Goal: Transaction & Acquisition: Purchase product/service

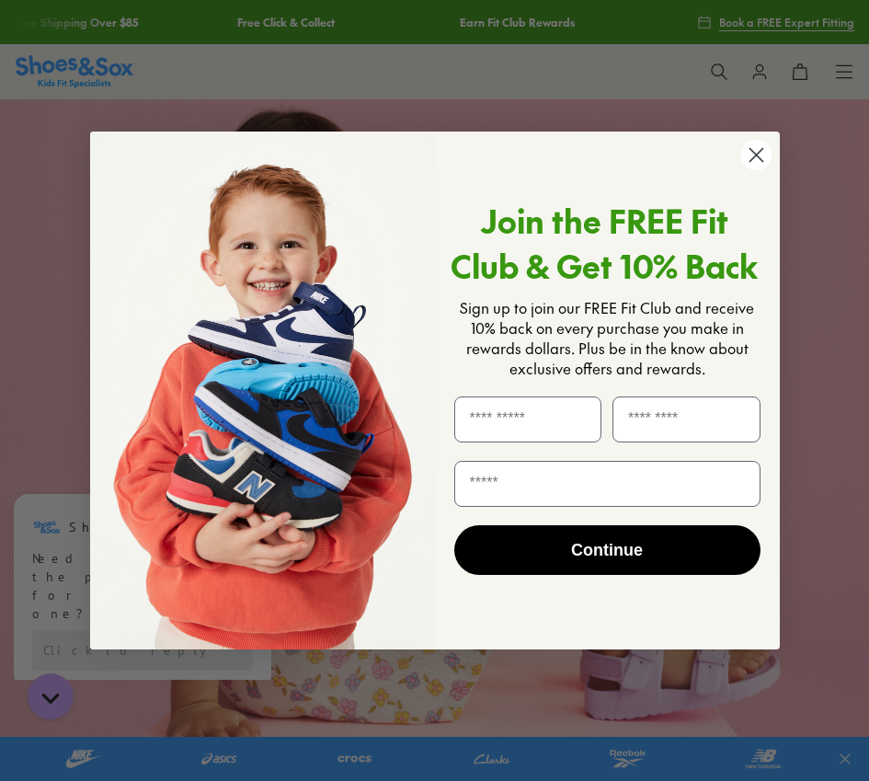
click at [752, 160] on circle "Close dialog" at bounding box center [755, 155] width 30 height 30
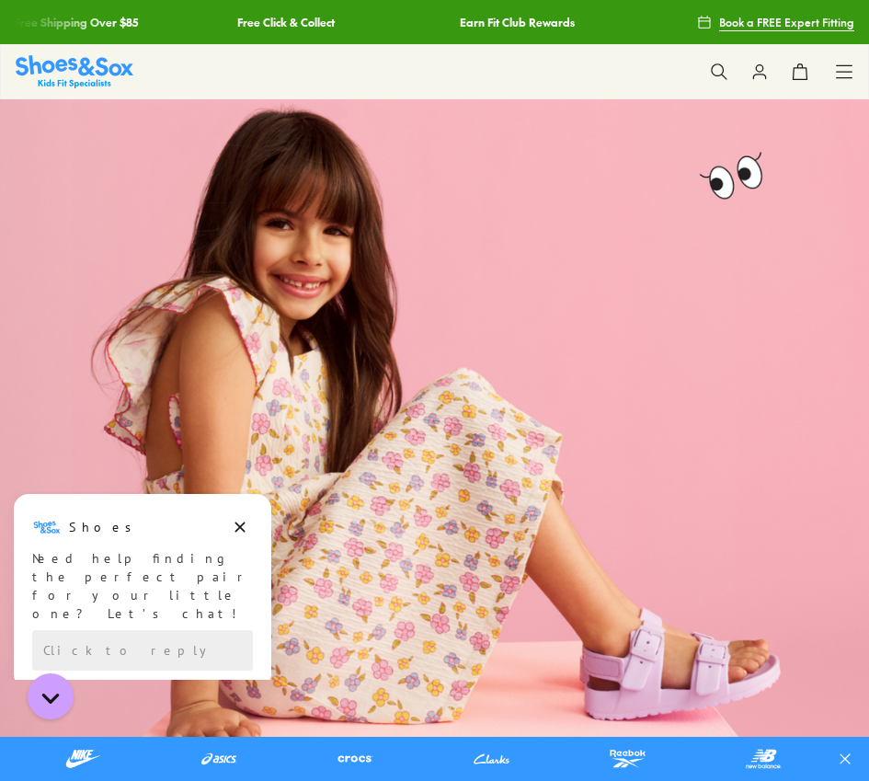
click at [842, 74] on icon at bounding box center [844, 72] width 18 height 18
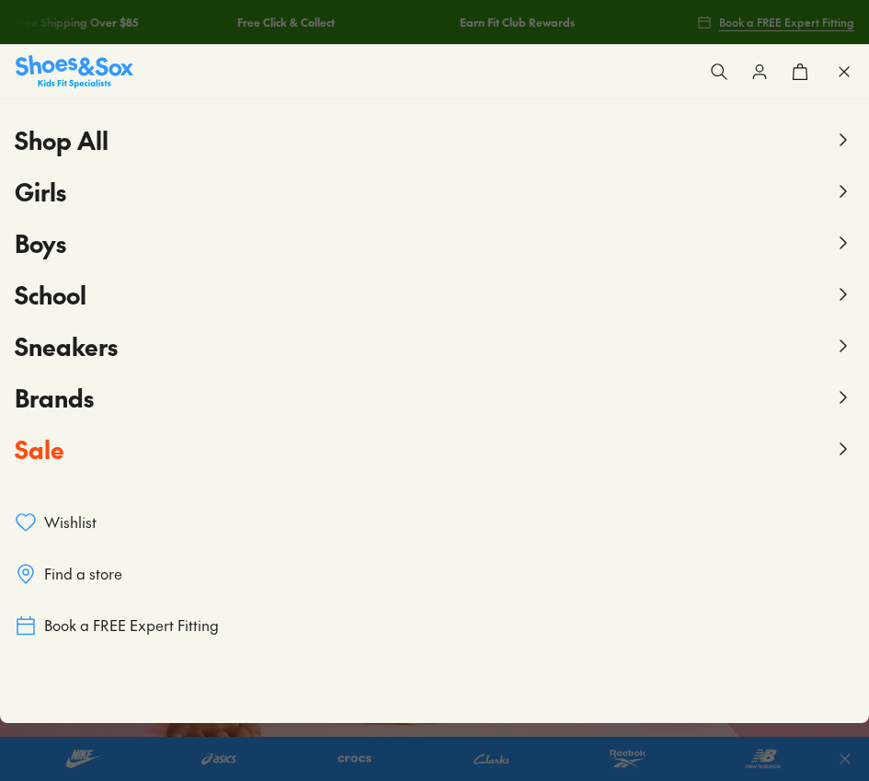
click at [119, 252] on button "Boys" at bounding box center [435, 242] width 840 height 51
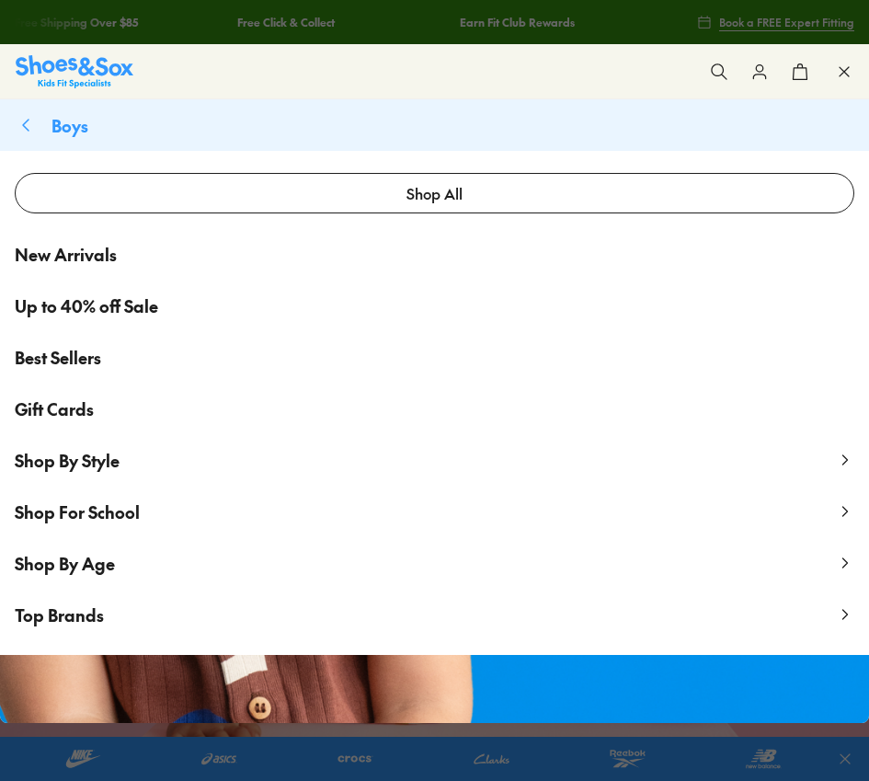
click at [93, 308] on span "Up to 40% off Sale" at bounding box center [86, 305] width 143 height 25
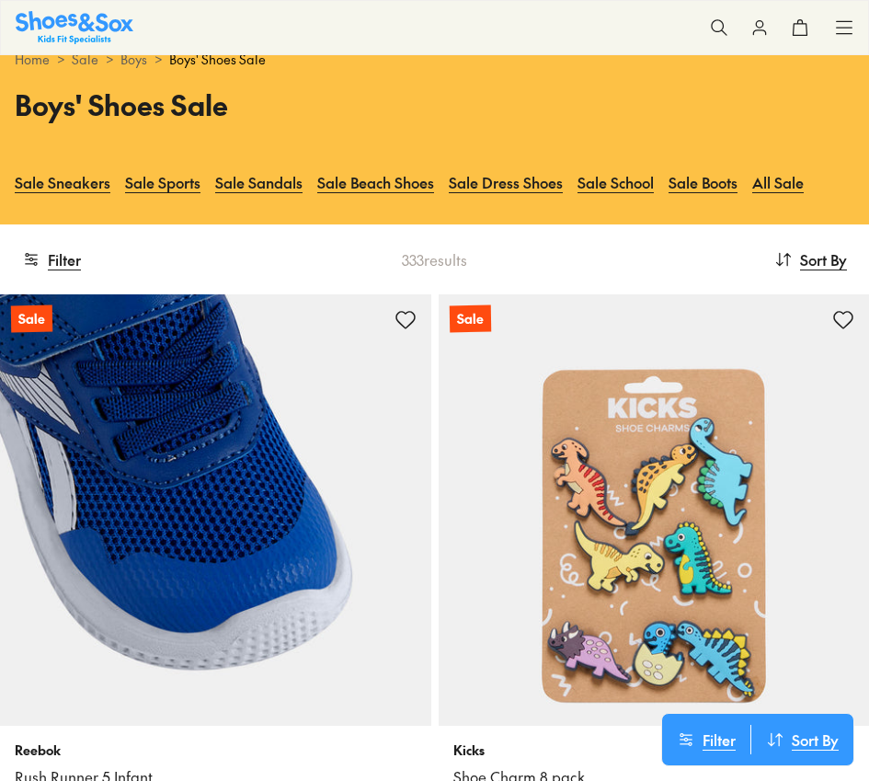
scroll to position [57, 0]
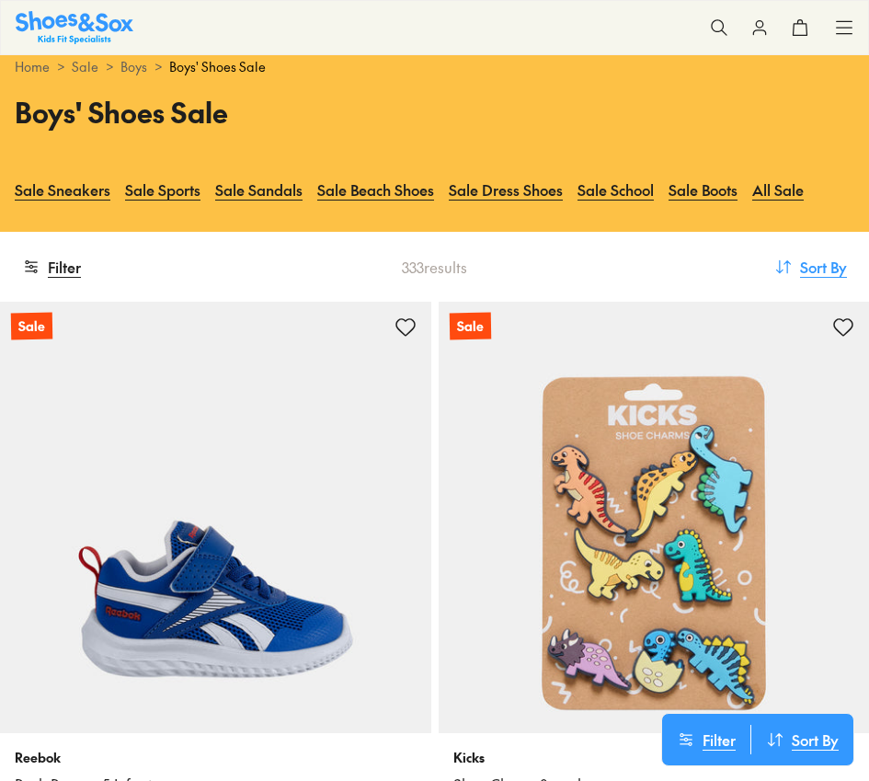
click at [817, 264] on span "Sort By" at bounding box center [823, 267] width 47 height 22
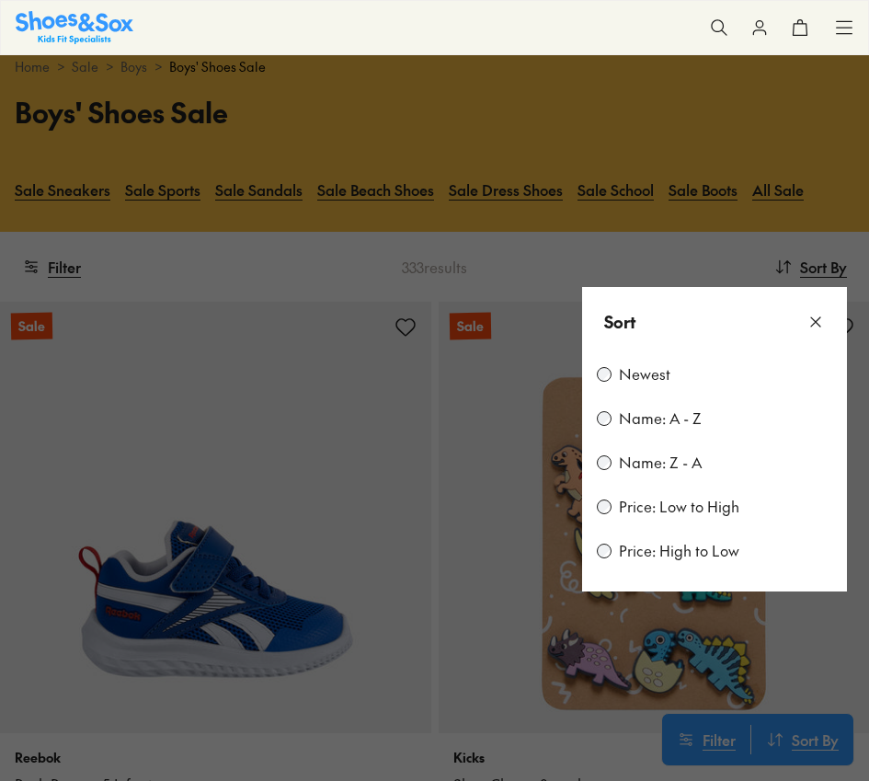
click at [675, 257] on button at bounding box center [434, 390] width 869 height 781
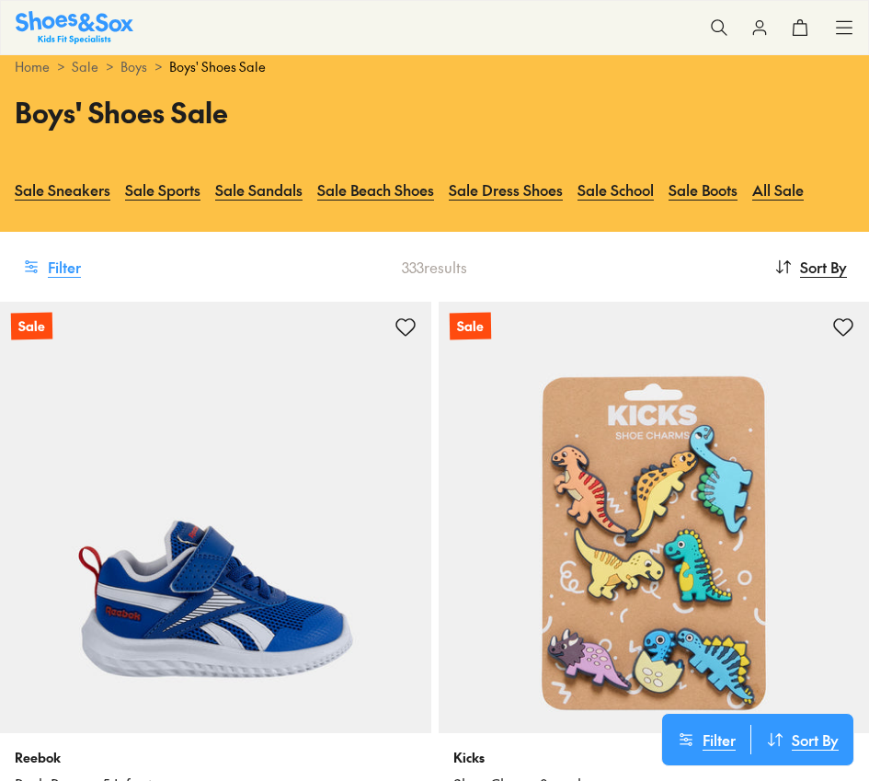
click at [27, 263] on use at bounding box center [31, 267] width 12 height 12
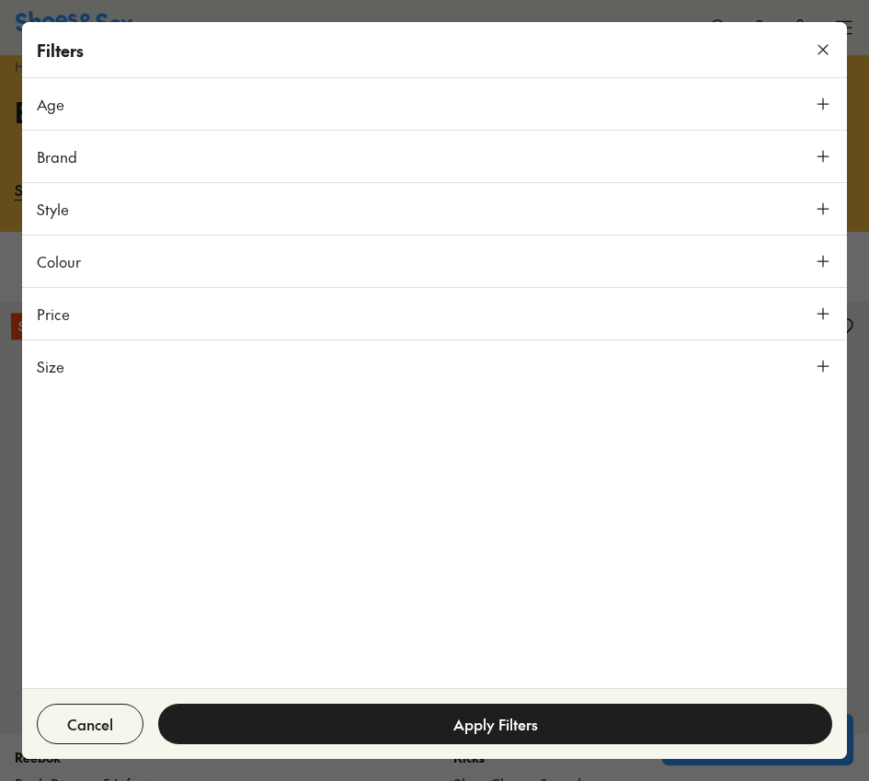
click at [56, 363] on span "Size" at bounding box center [51, 366] width 28 height 22
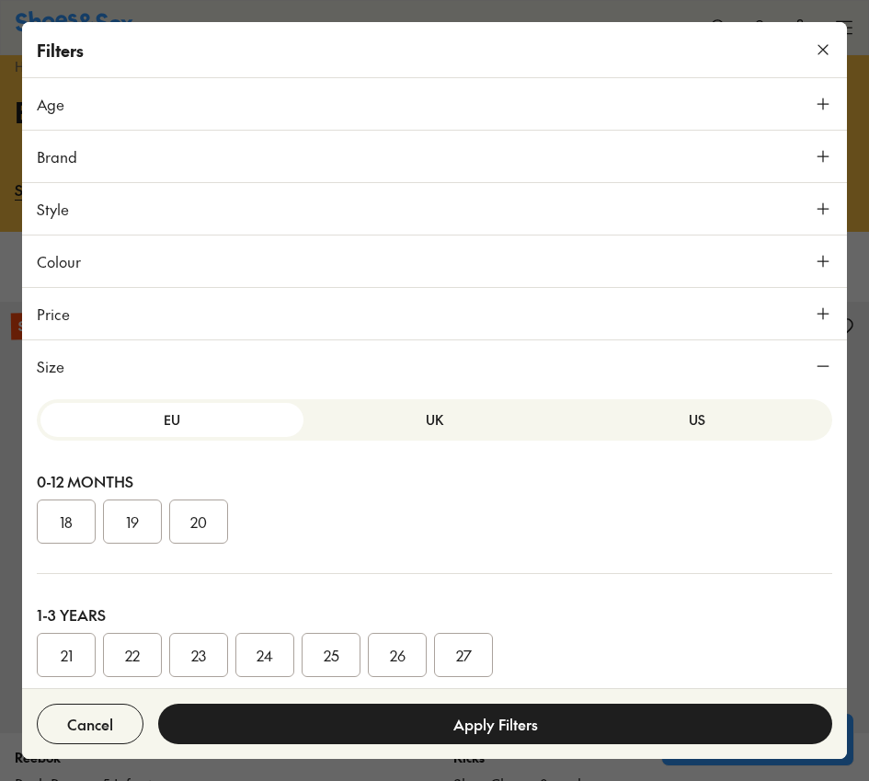
click at [710, 417] on button "US" at bounding box center [697, 420] width 263 height 34
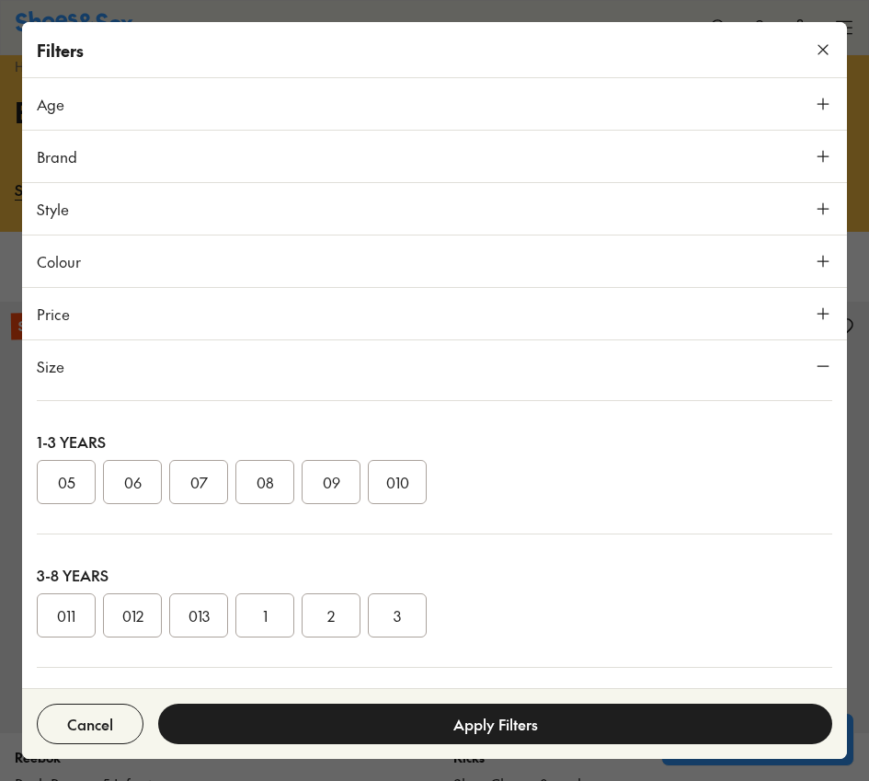
scroll to position [178, 0]
click at [254, 470] on button "08" at bounding box center [264, 476] width 59 height 44
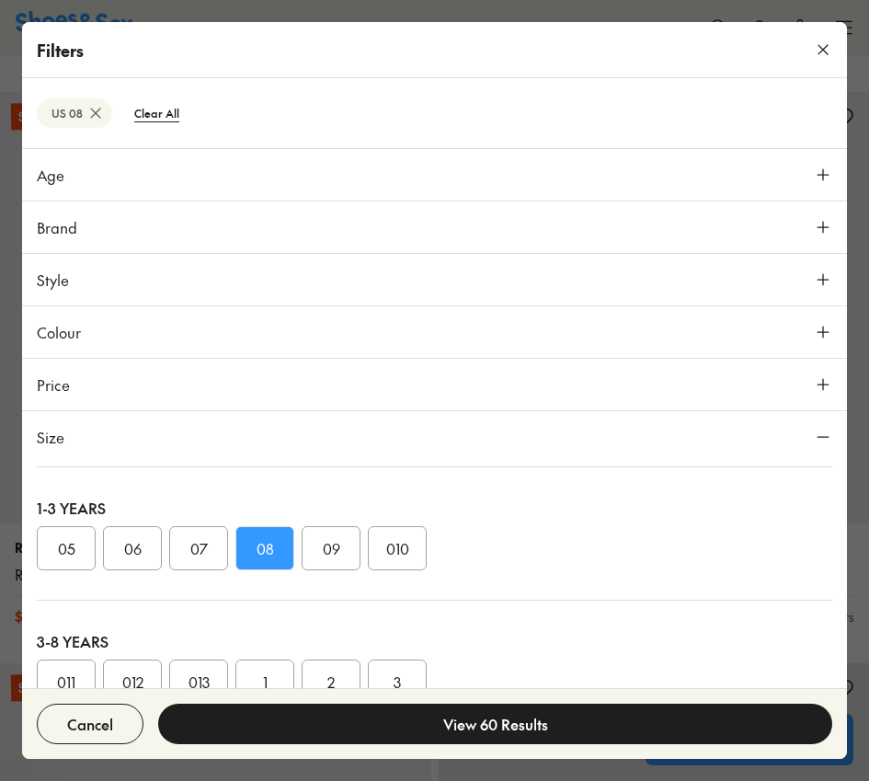
scroll to position [184, 0]
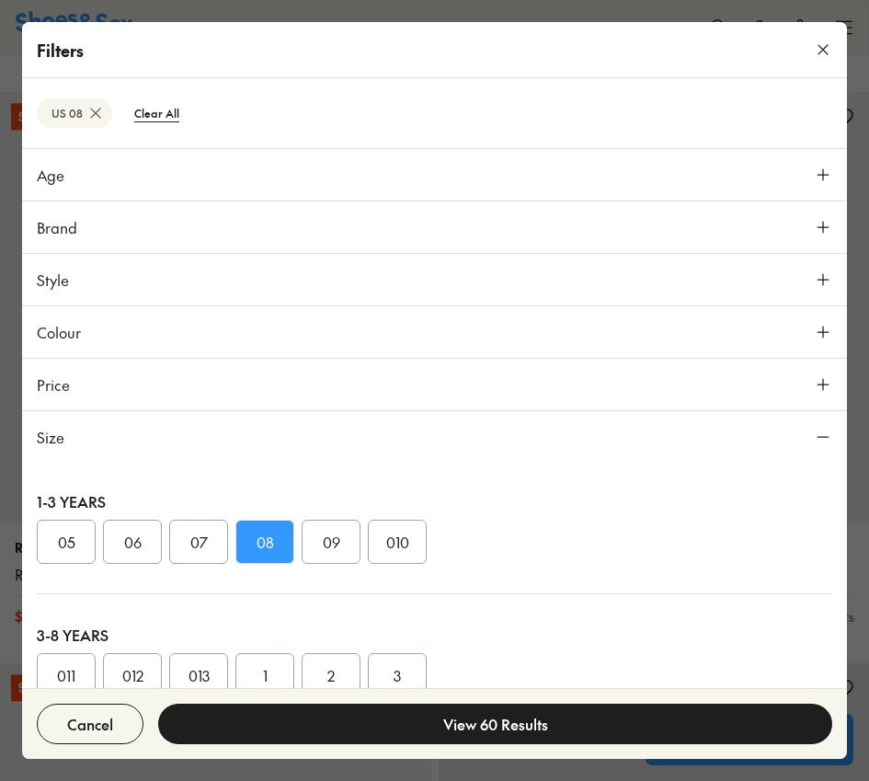
click at [320, 551] on button "09" at bounding box center [331, 542] width 59 height 44
click at [261, 536] on button "08" at bounding box center [264, 542] width 59 height 44
click at [238, 728] on button "Apply Filters" at bounding box center [495, 723] width 674 height 40
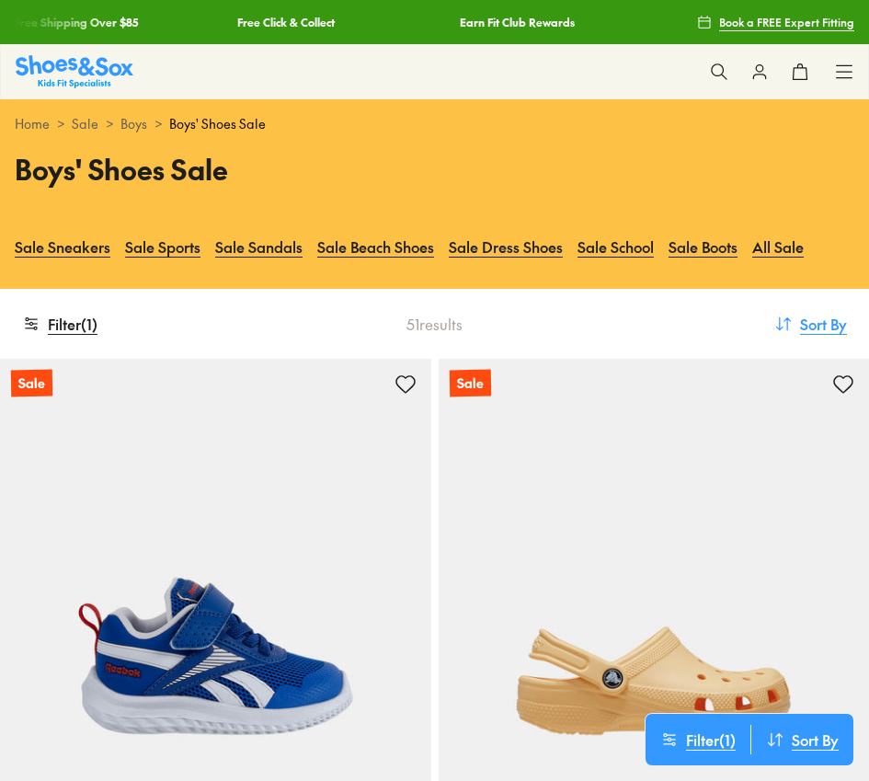
click at [810, 326] on span "Sort By" at bounding box center [823, 324] width 47 height 22
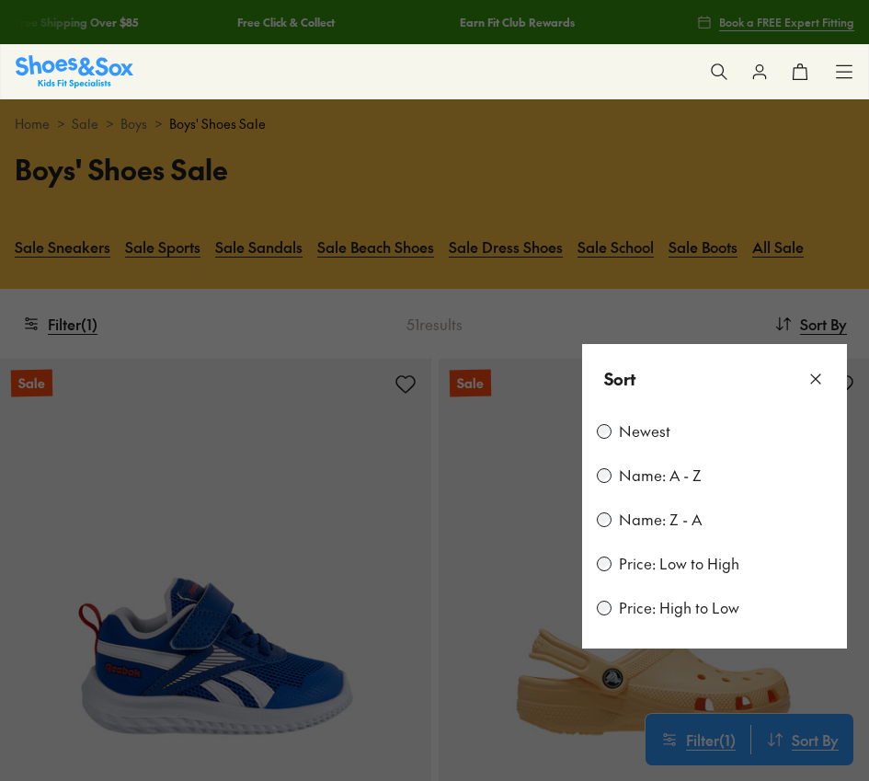
click at [653, 565] on label "Price: Low to High" at bounding box center [679, 564] width 120 height 20
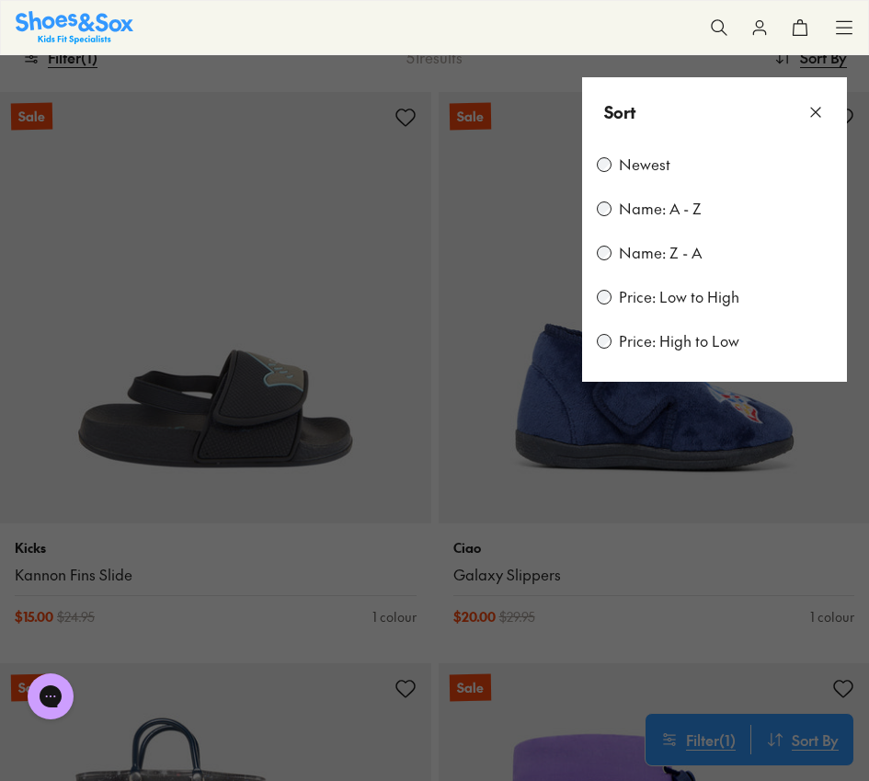
click at [817, 110] on use at bounding box center [815, 112] width 9 height 9
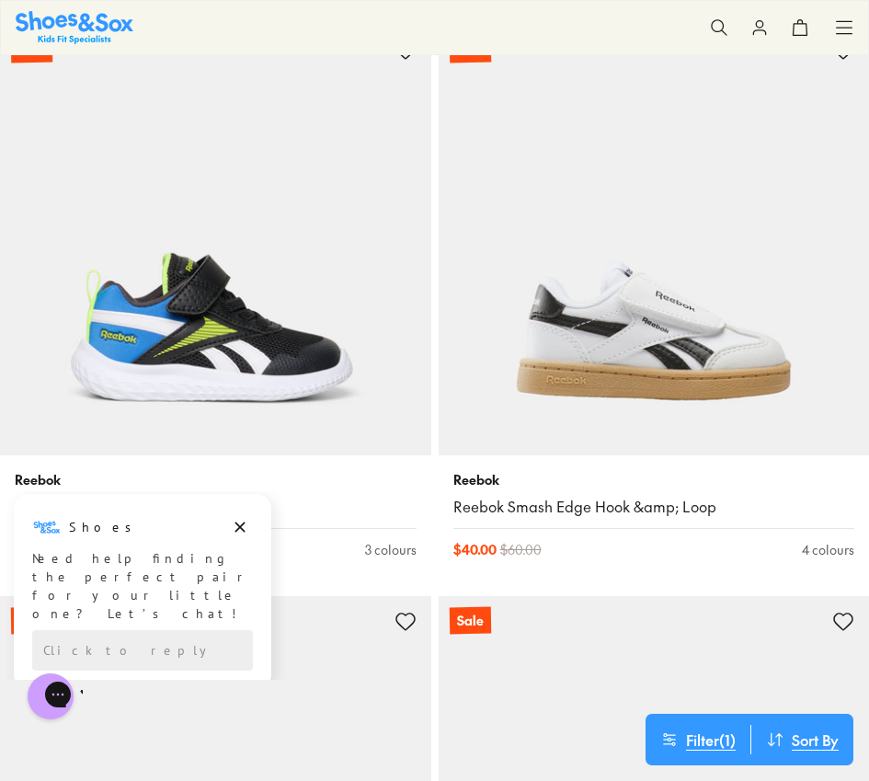
scroll to position [4337, 0]
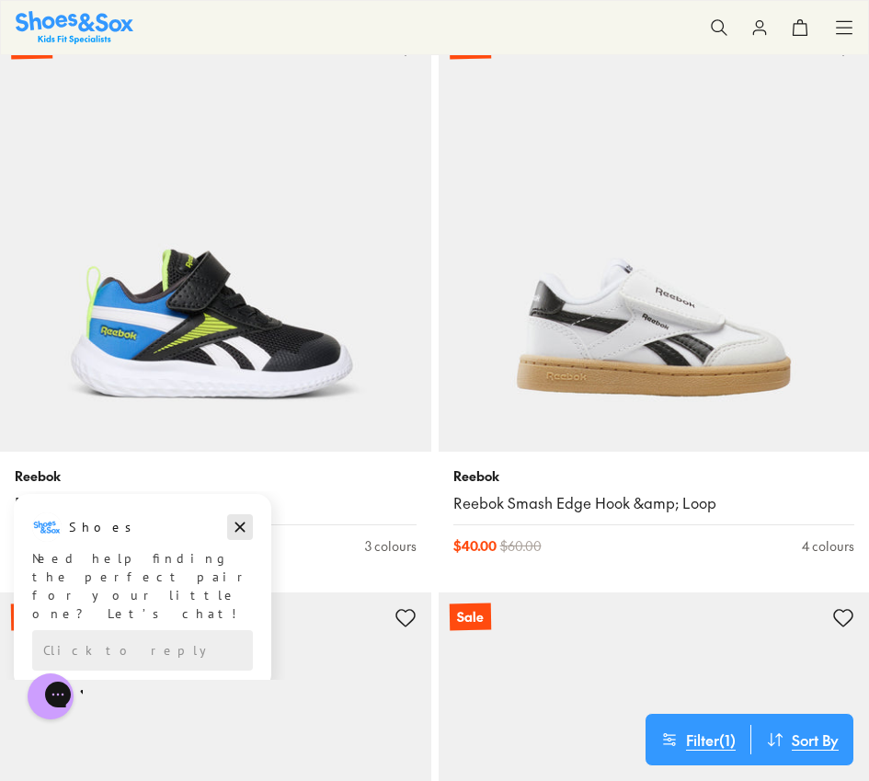
drag, startPoint x: 238, startPoint y: 524, endPoint x: 238, endPoint y: 1015, distance: 491.0
click at [238, 524] on icon "Dismiss campaign" at bounding box center [240, 527] width 10 height 10
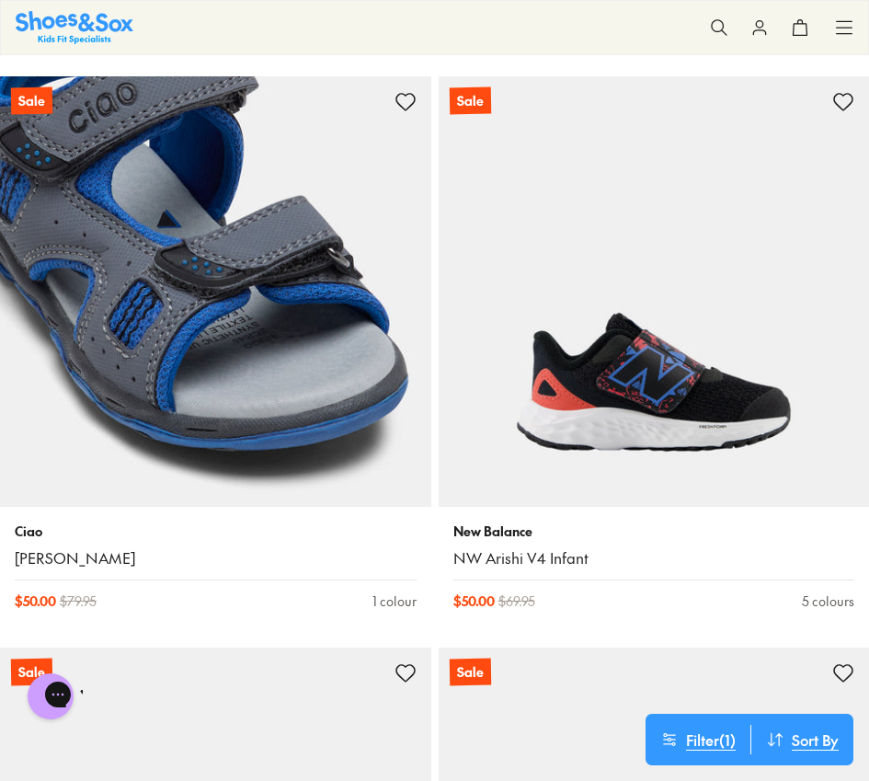
scroll to position [8289, 1]
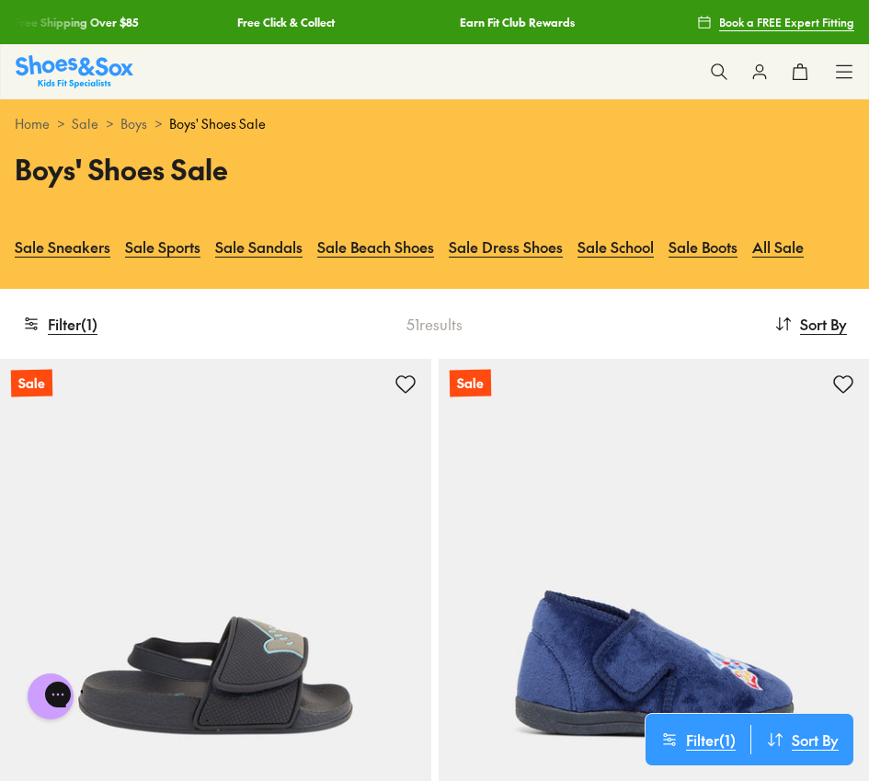
click at [42, 123] on link "Home" at bounding box center [32, 123] width 35 height 19
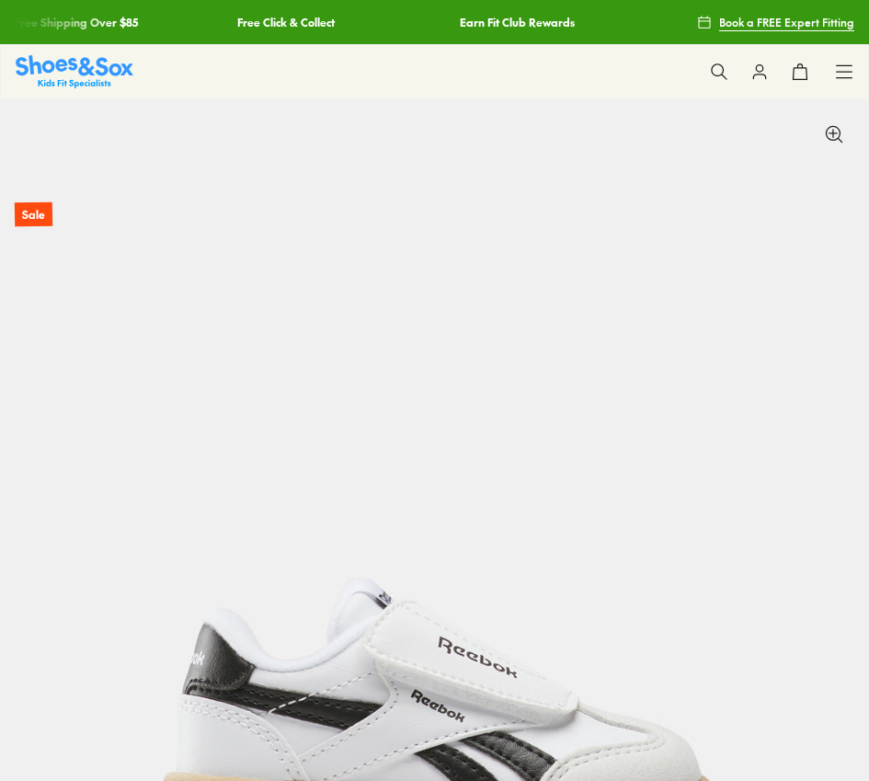
select select "*"
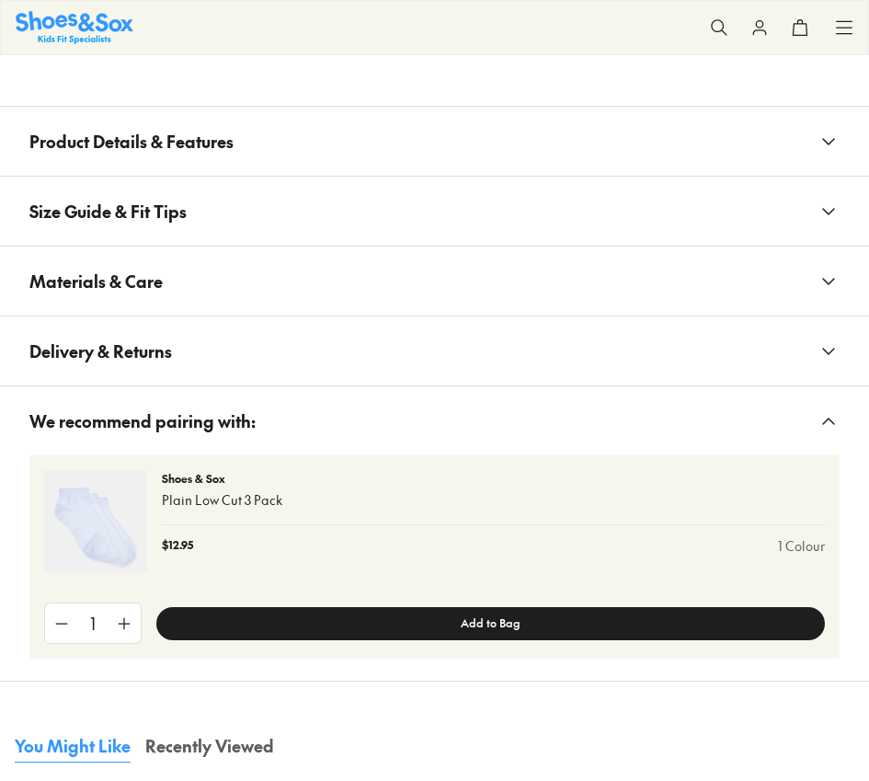
scroll to position [2055, 0]
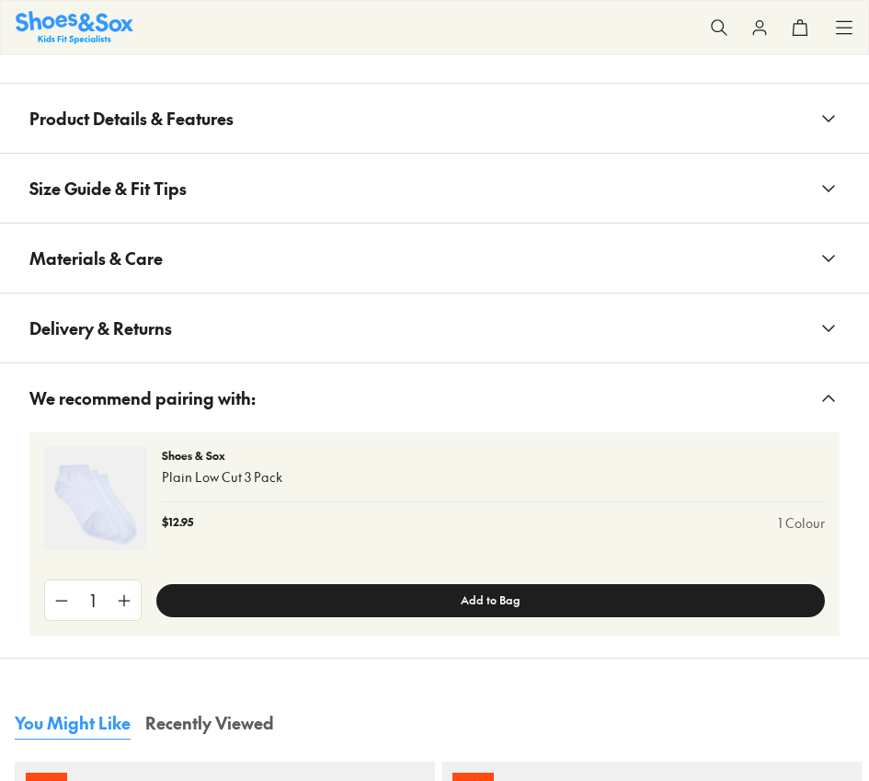
click at [585, 119] on button "Product Details & Features" at bounding box center [434, 118] width 869 height 69
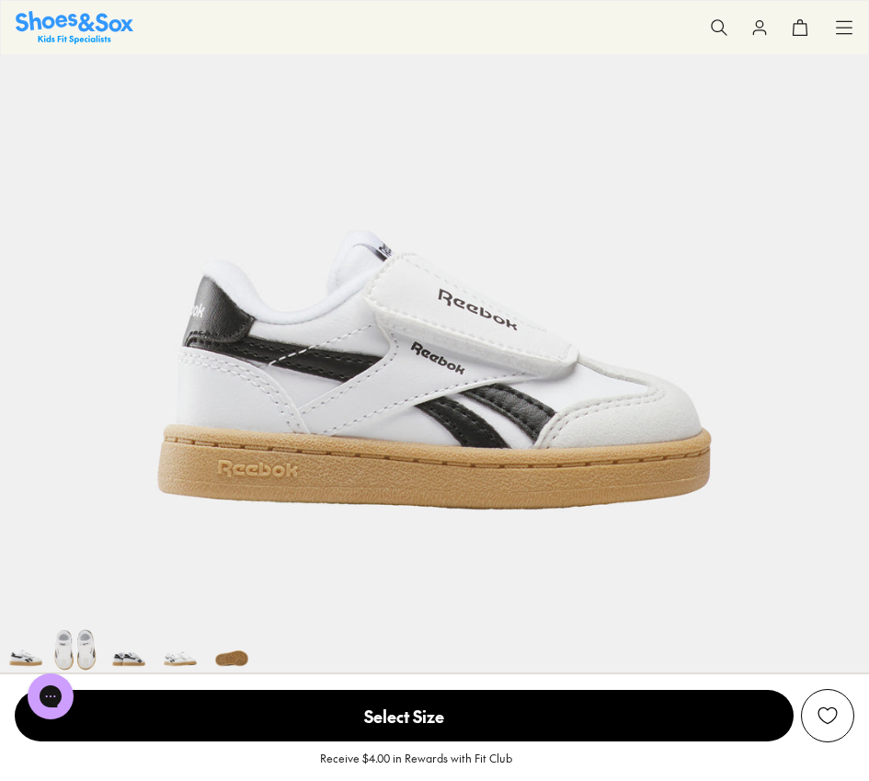
scroll to position [348, 0]
click at [402, 385] on img at bounding box center [434, 186] width 869 height 869
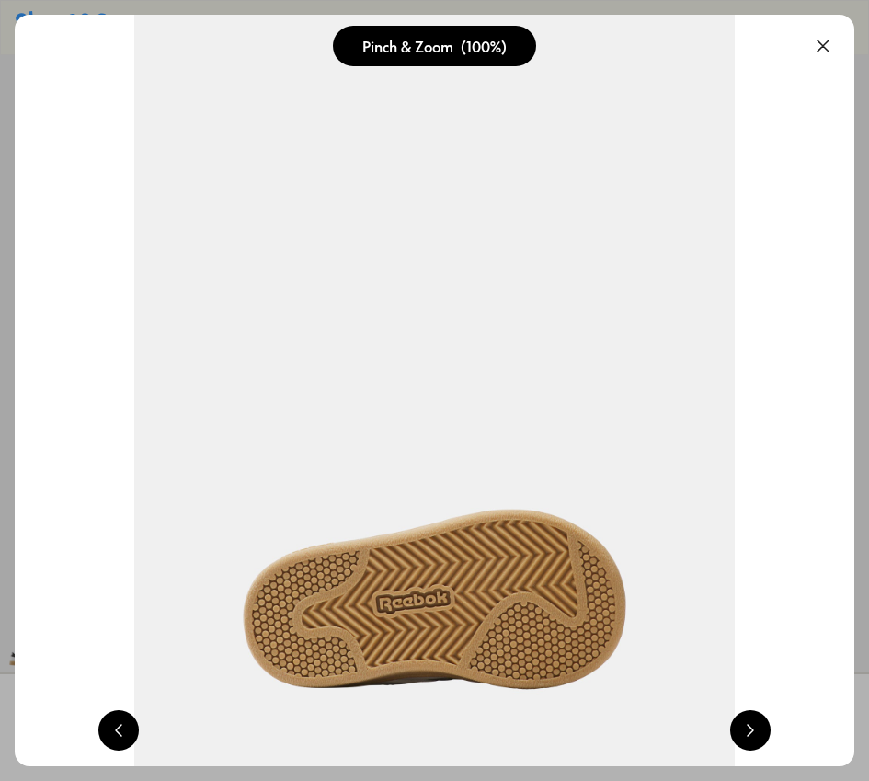
scroll to position [0, 840]
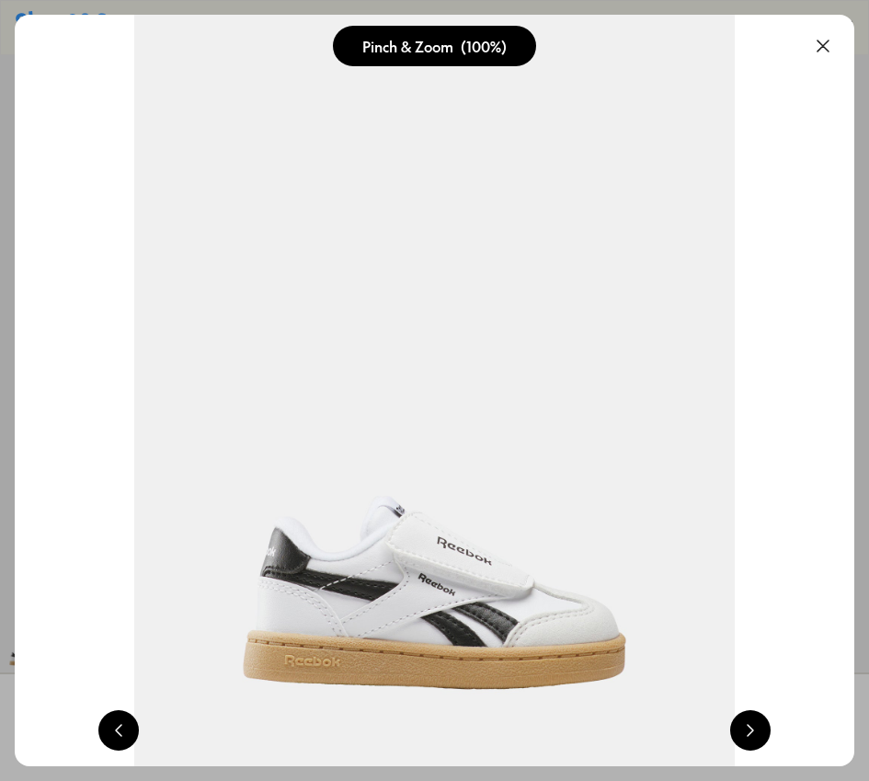
click at [758, 732] on button at bounding box center [750, 730] width 40 height 40
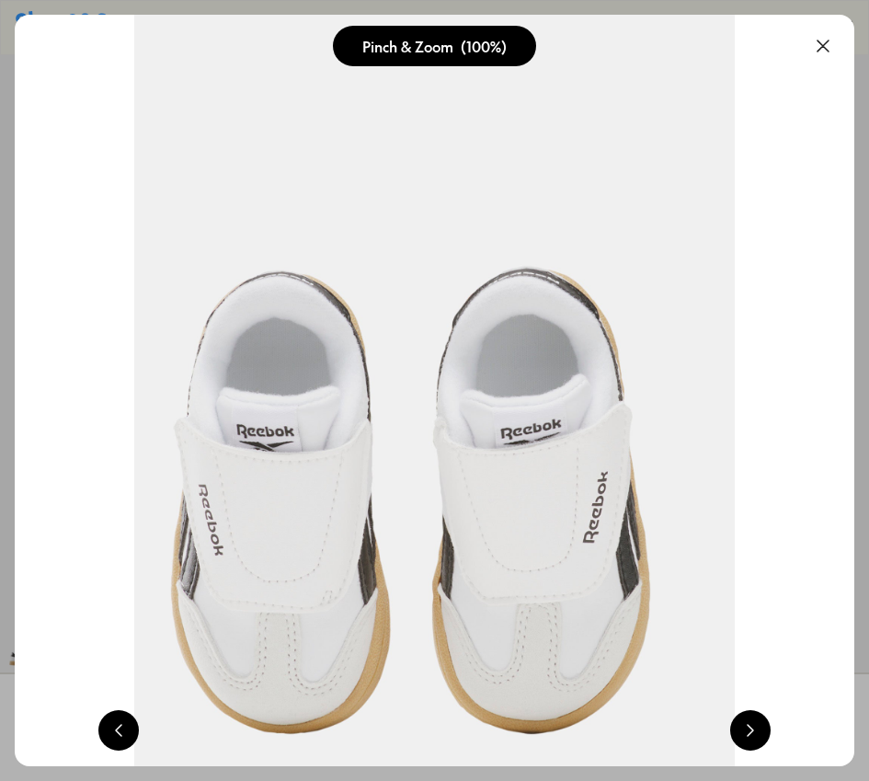
click at [752, 733] on button at bounding box center [750, 730] width 40 height 40
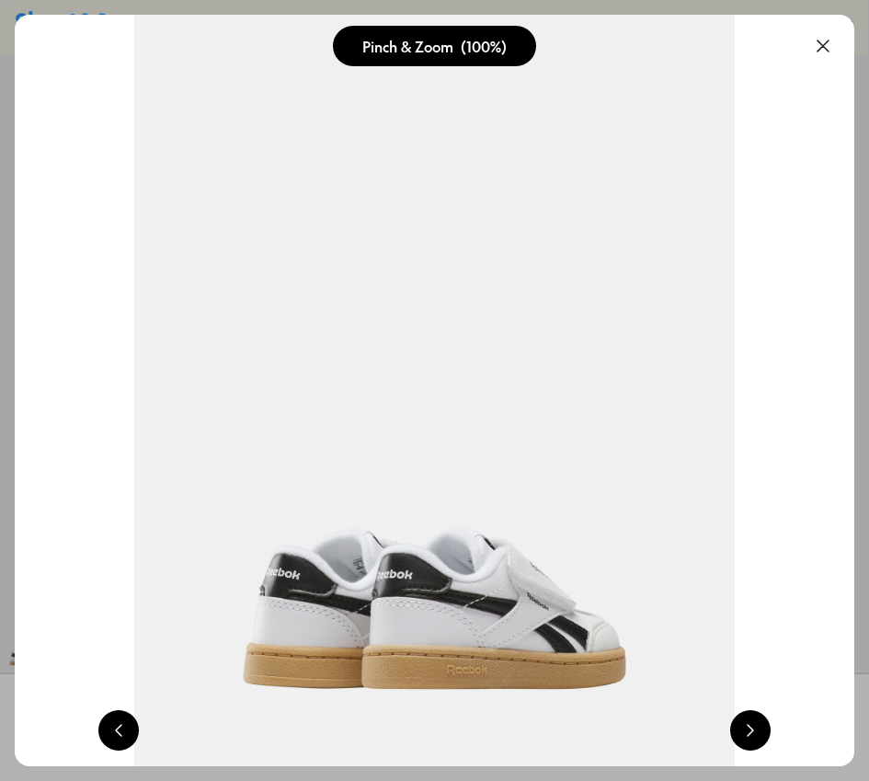
click at [752, 733] on button at bounding box center [750, 730] width 40 height 40
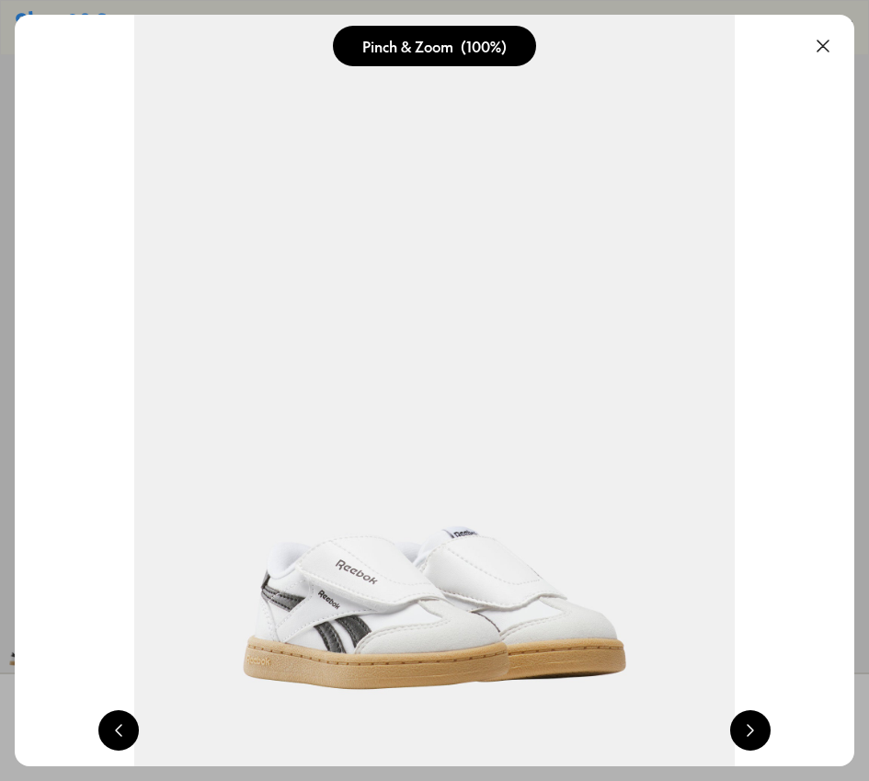
click at [752, 733] on button at bounding box center [750, 730] width 40 height 40
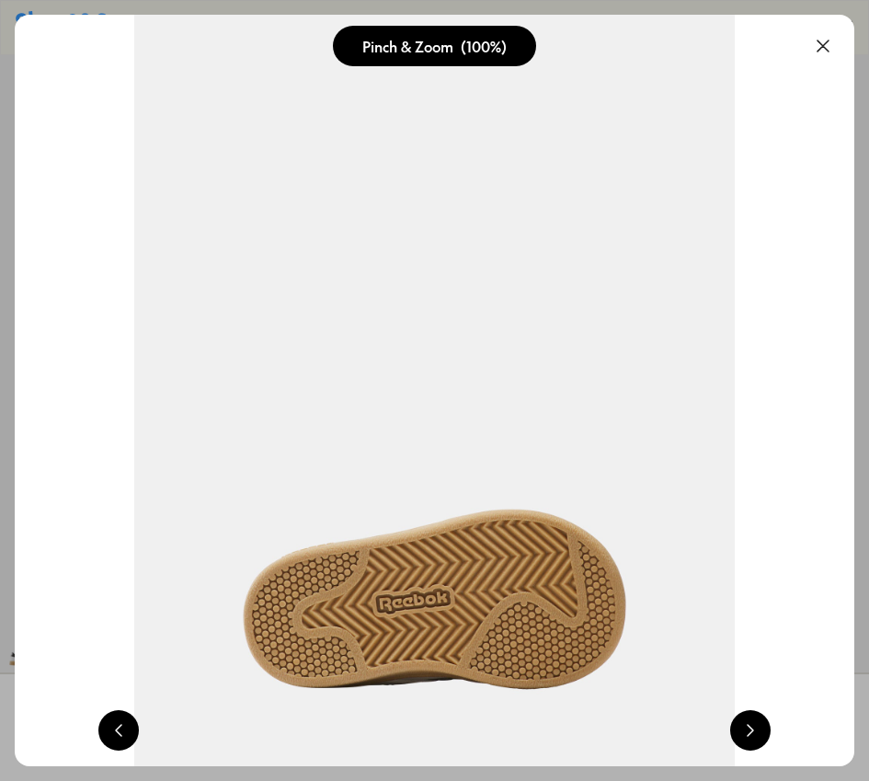
click at [823, 44] on button at bounding box center [823, 46] width 40 height 40
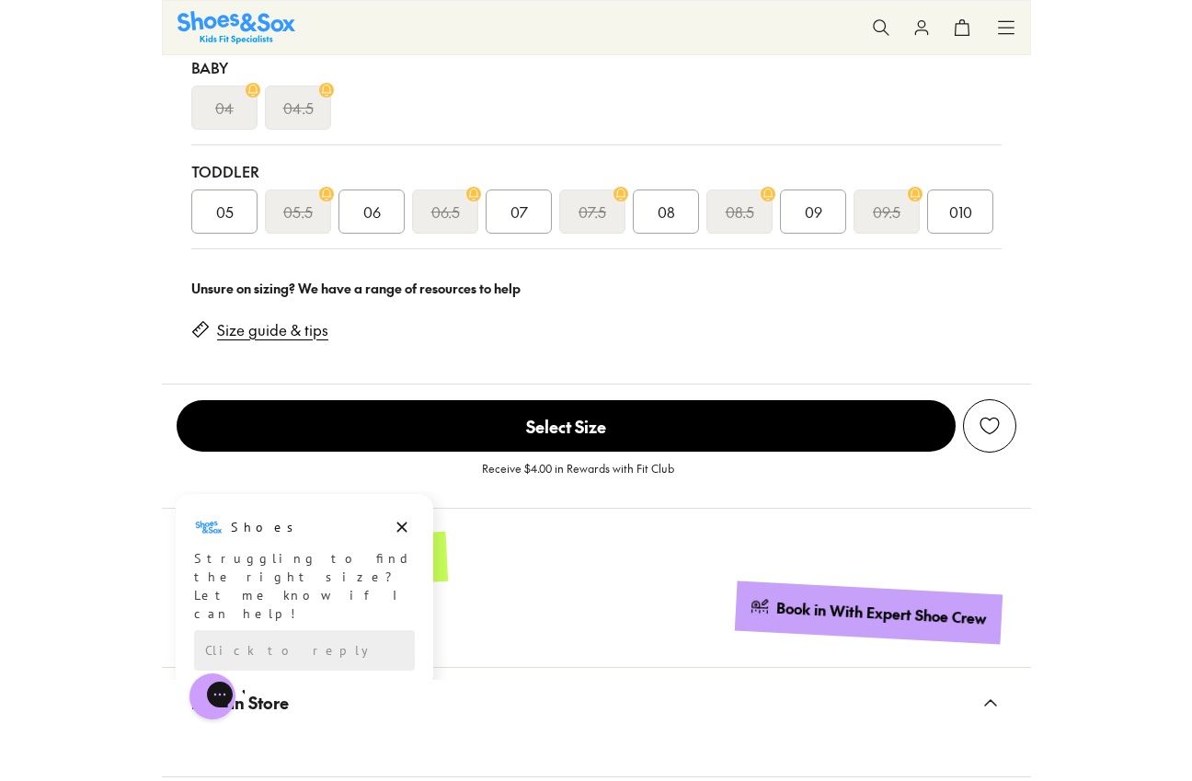
scroll to position [1366, 0]
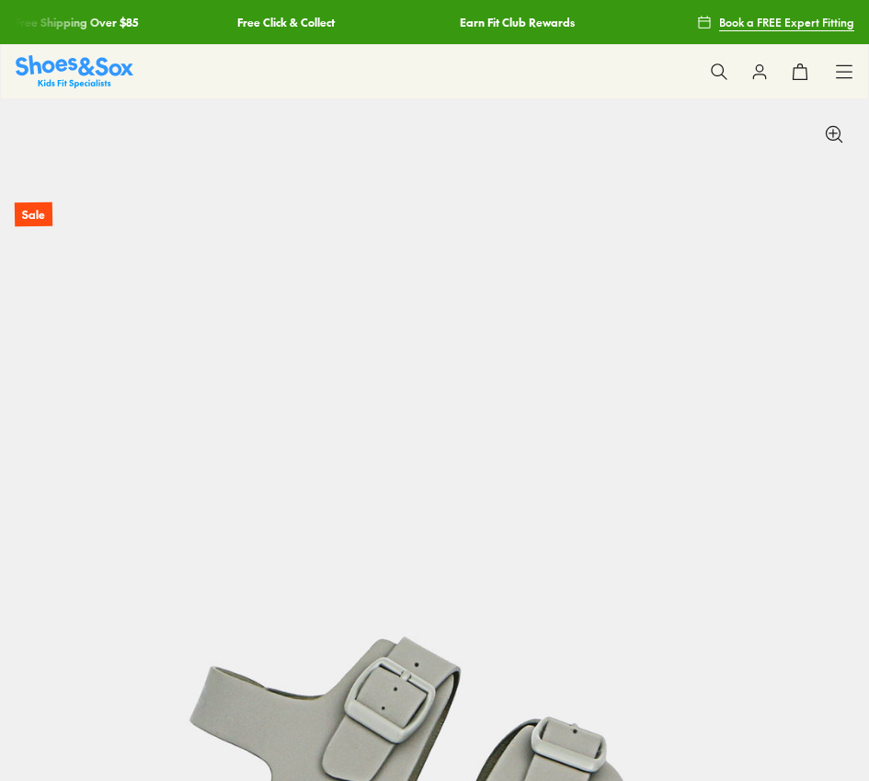
select select "*"
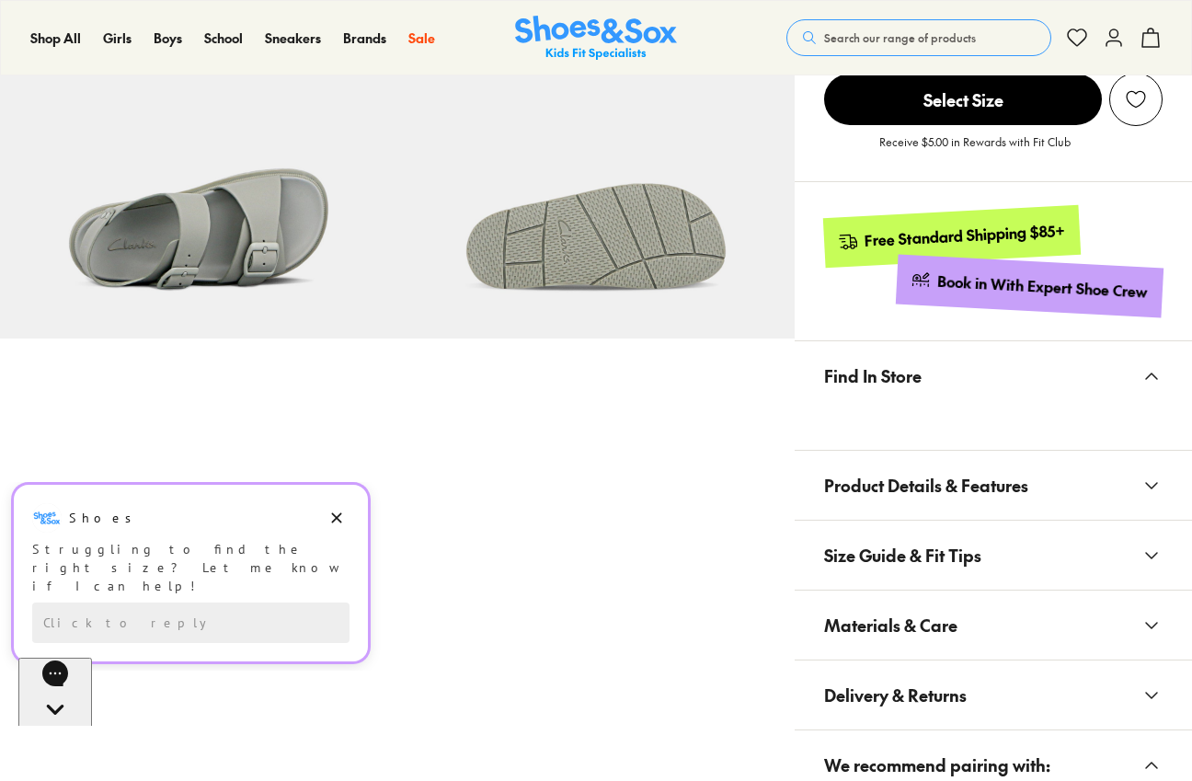
scroll to position [957, 0]
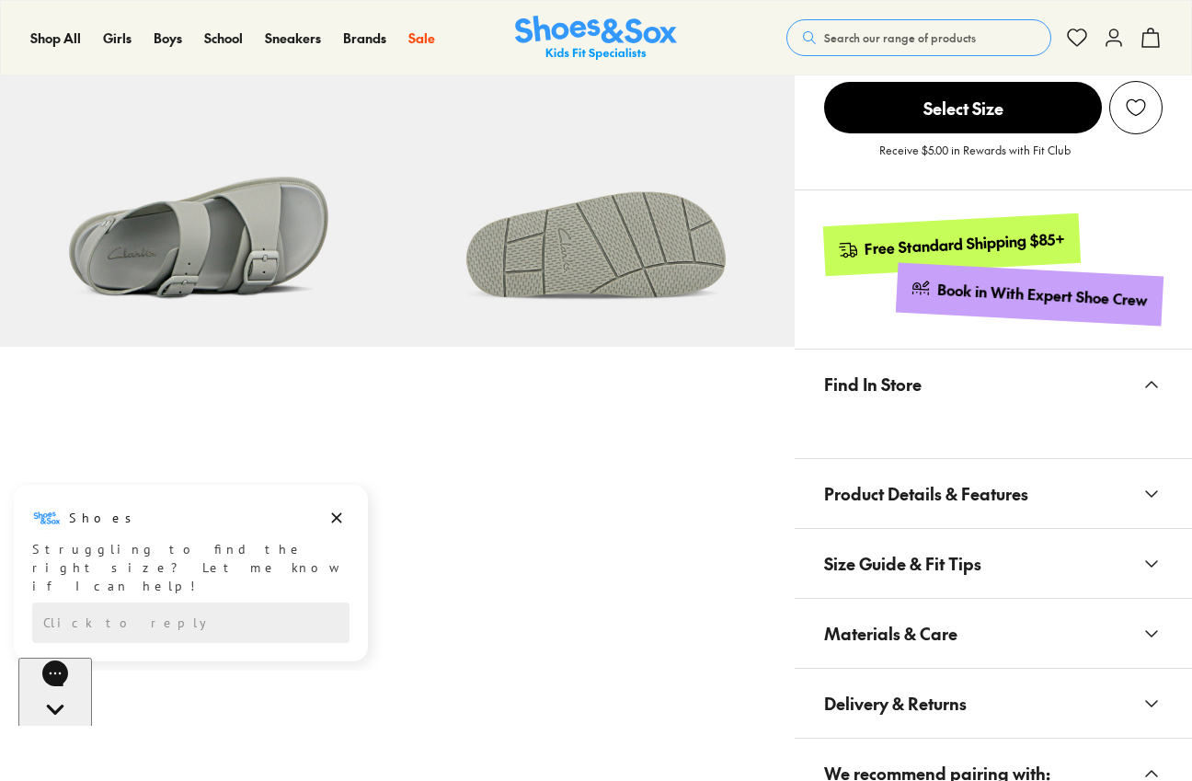
click at [868, 488] on span "Product Details & Features" at bounding box center [926, 493] width 204 height 54
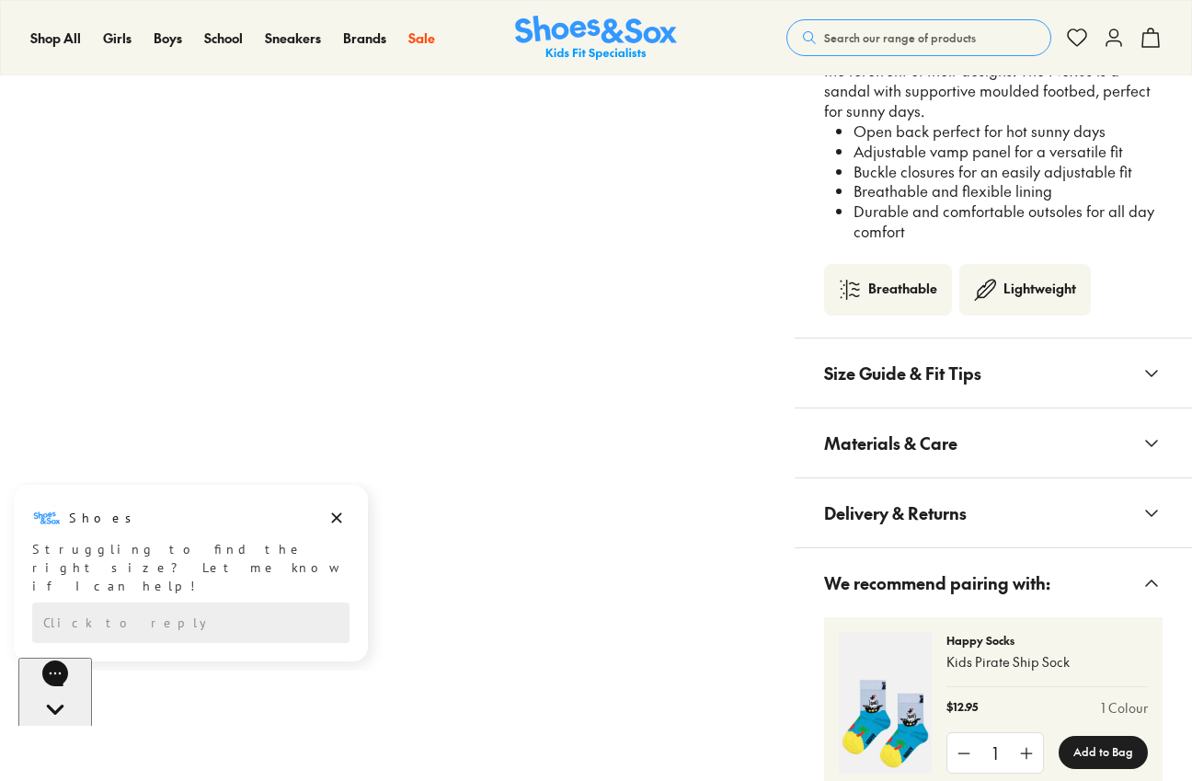
scroll to position [1519, 0]
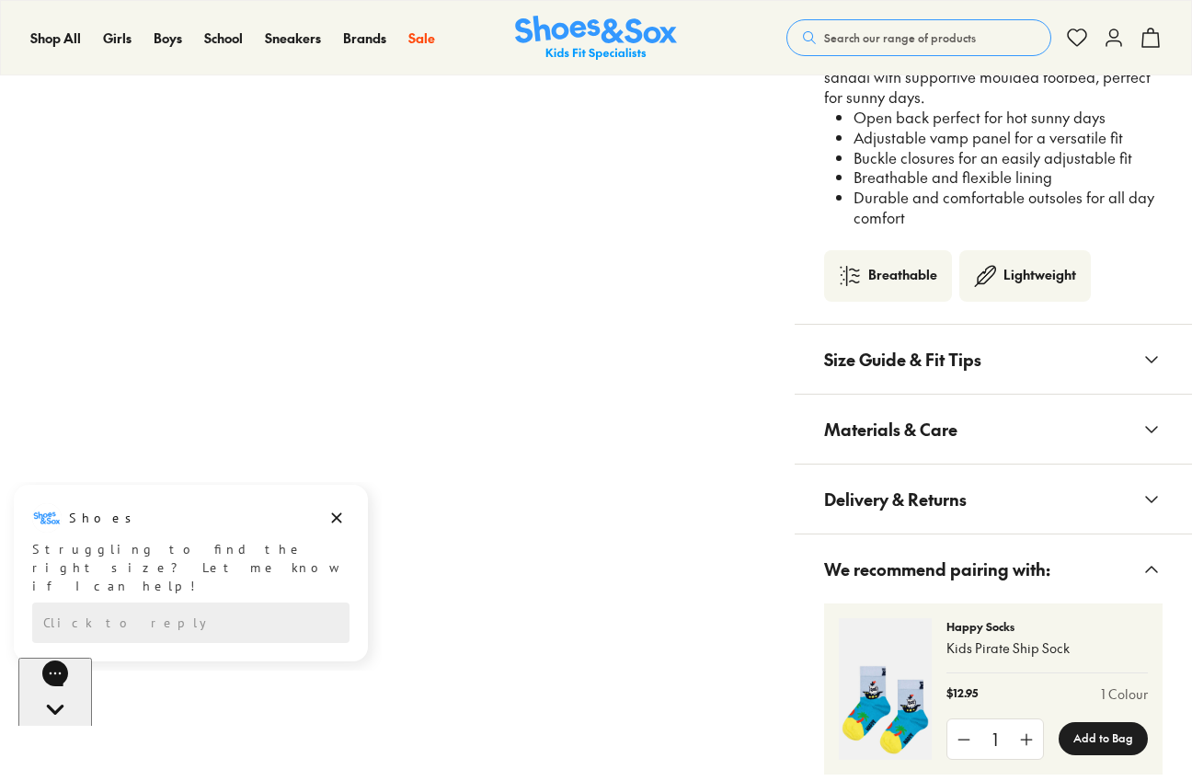
click at [868, 439] on span "Materials & Care" at bounding box center [890, 429] width 133 height 54
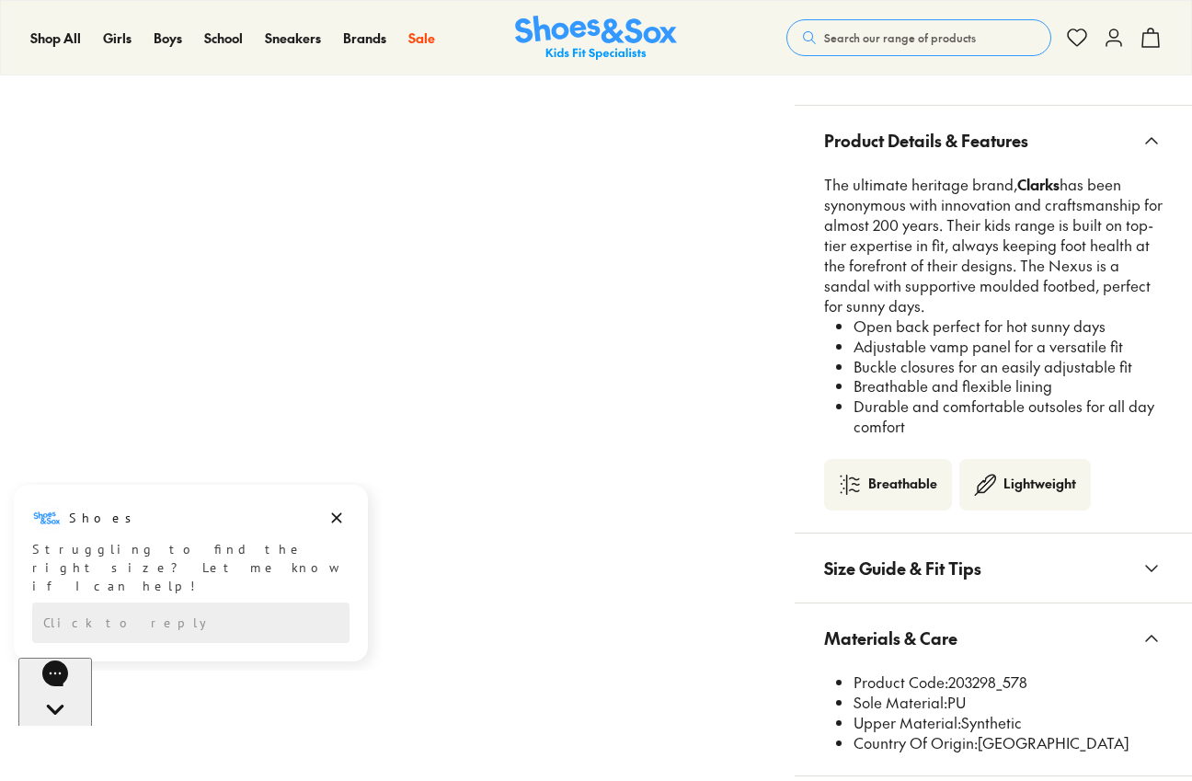
scroll to position [1310, 0]
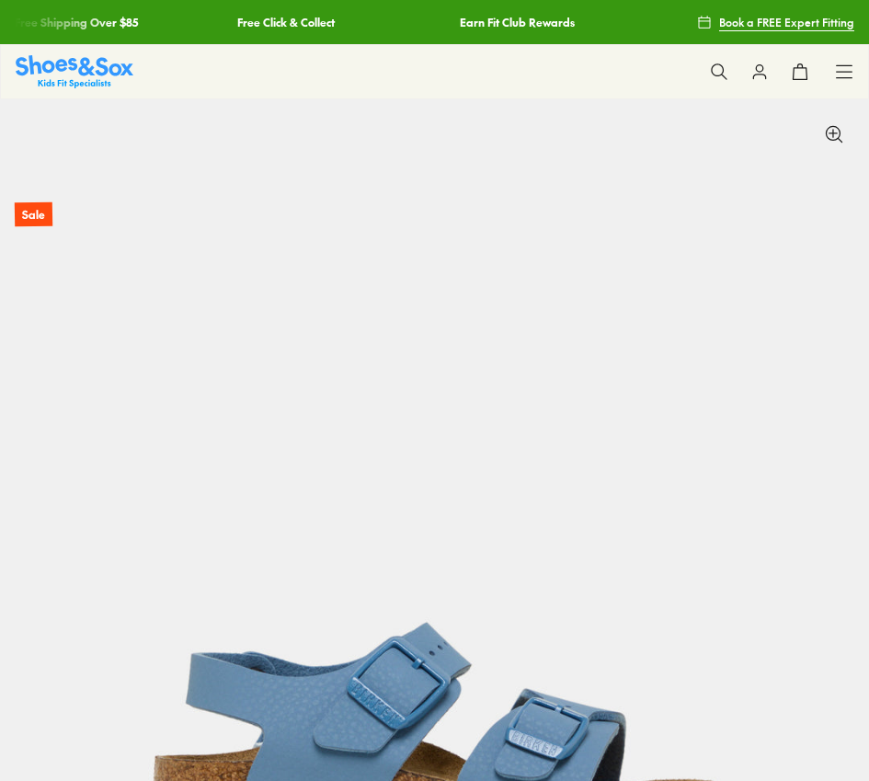
select select "*"
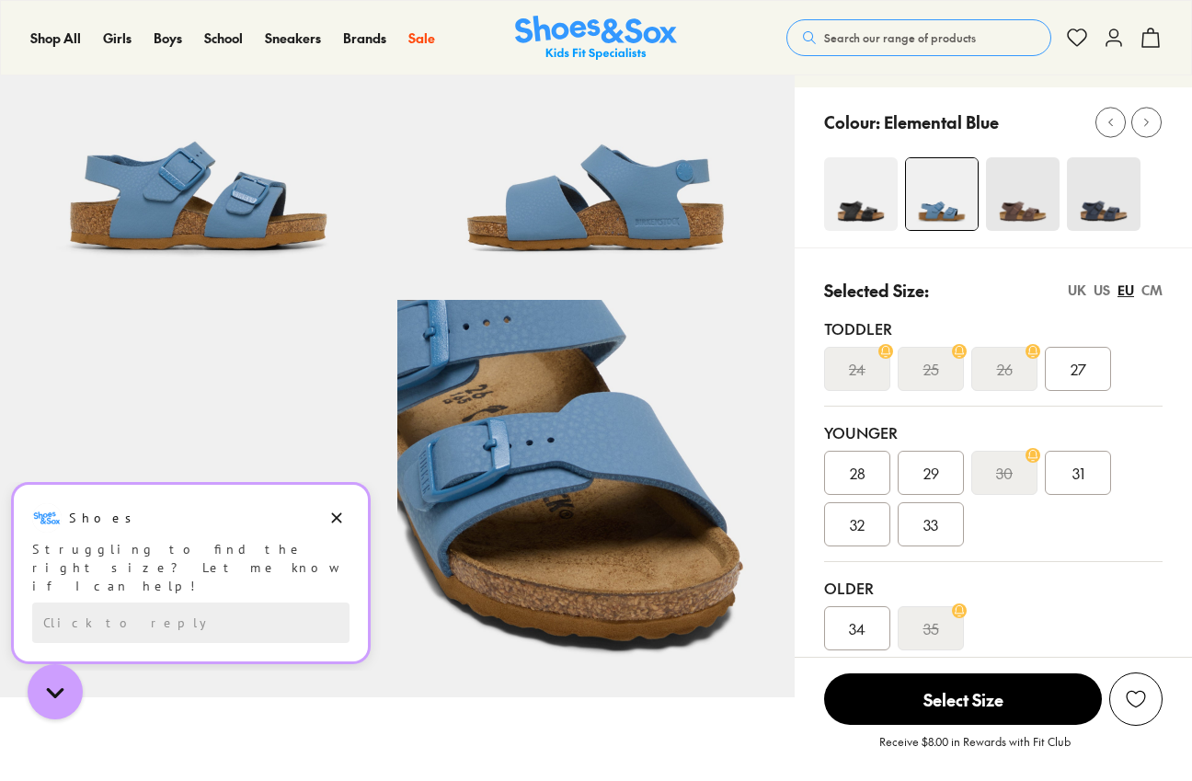
scroll to position [211, 0]
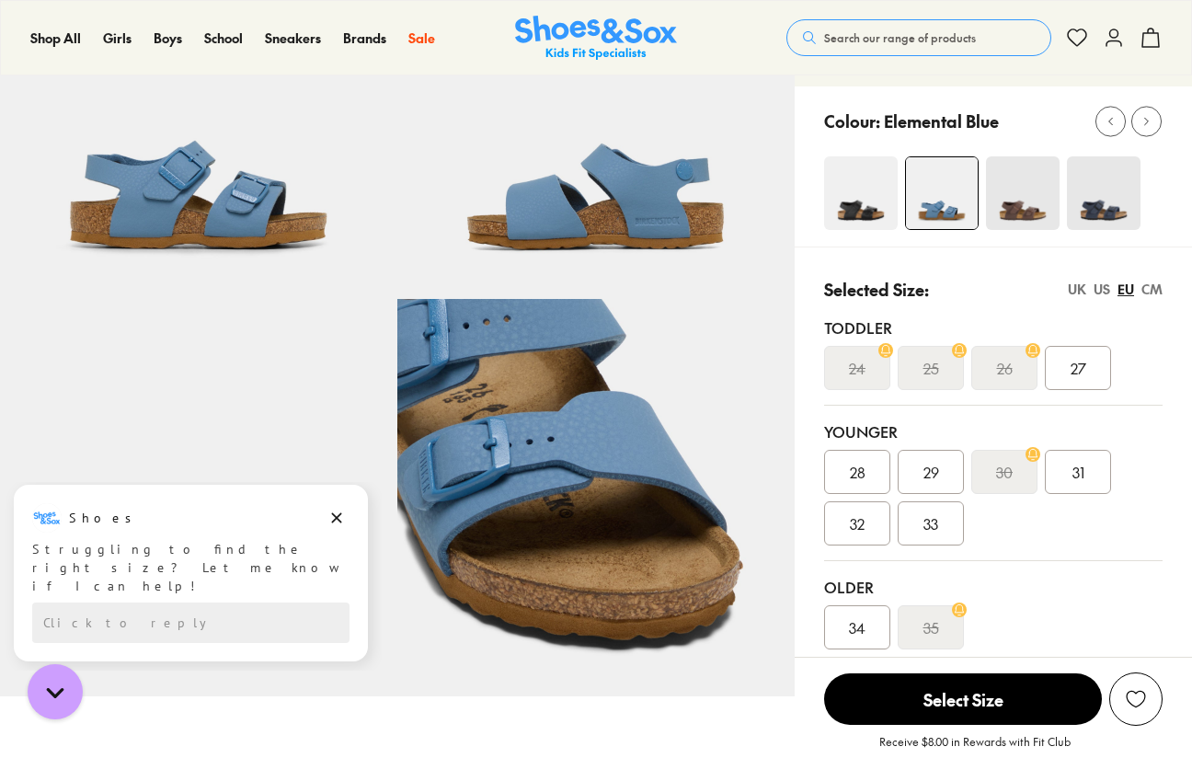
click at [854, 167] on img at bounding box center [861, 193] width 74 height 74
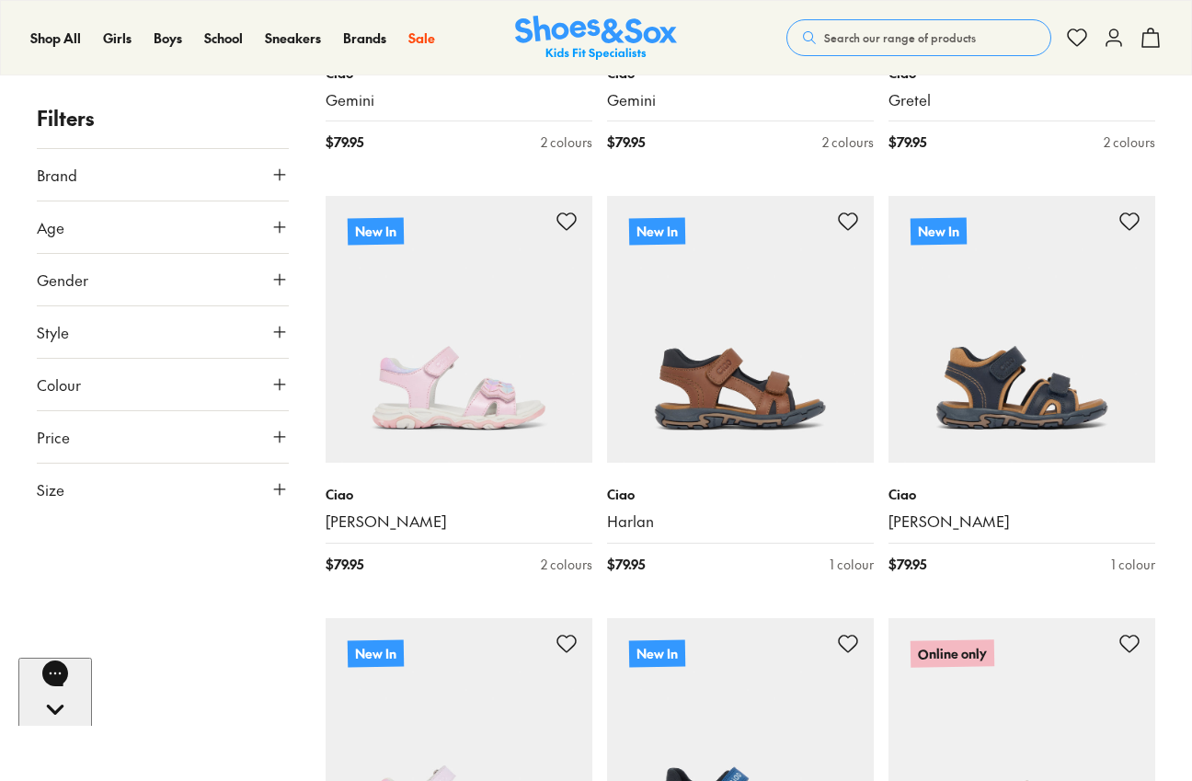
scroll to position [3130, 0]
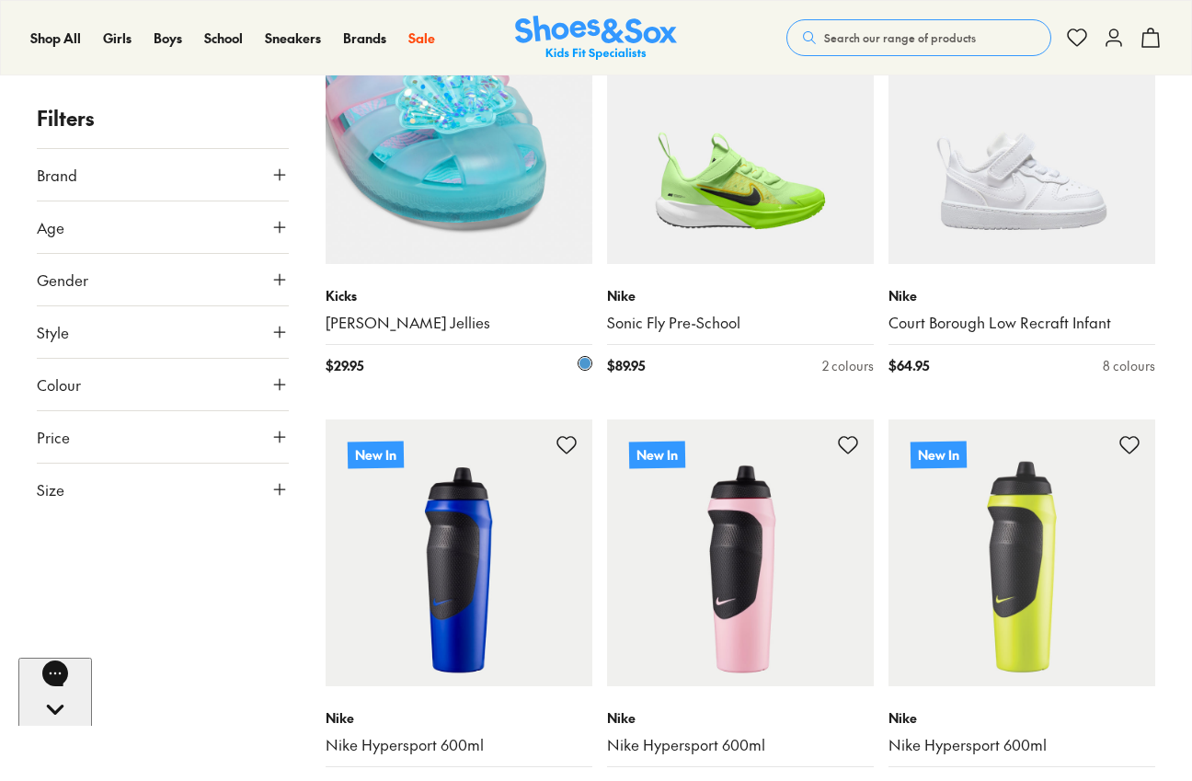
scroll to position [6287, 0]
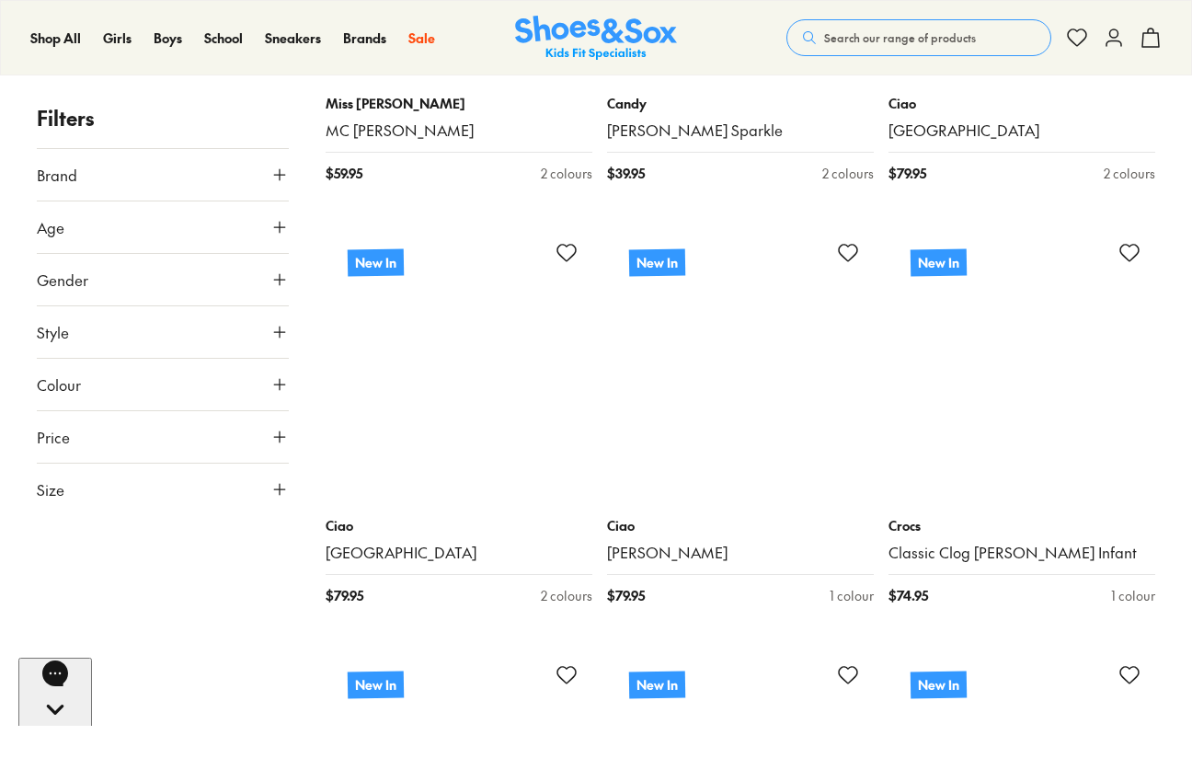
scroll to position [12384, 0]
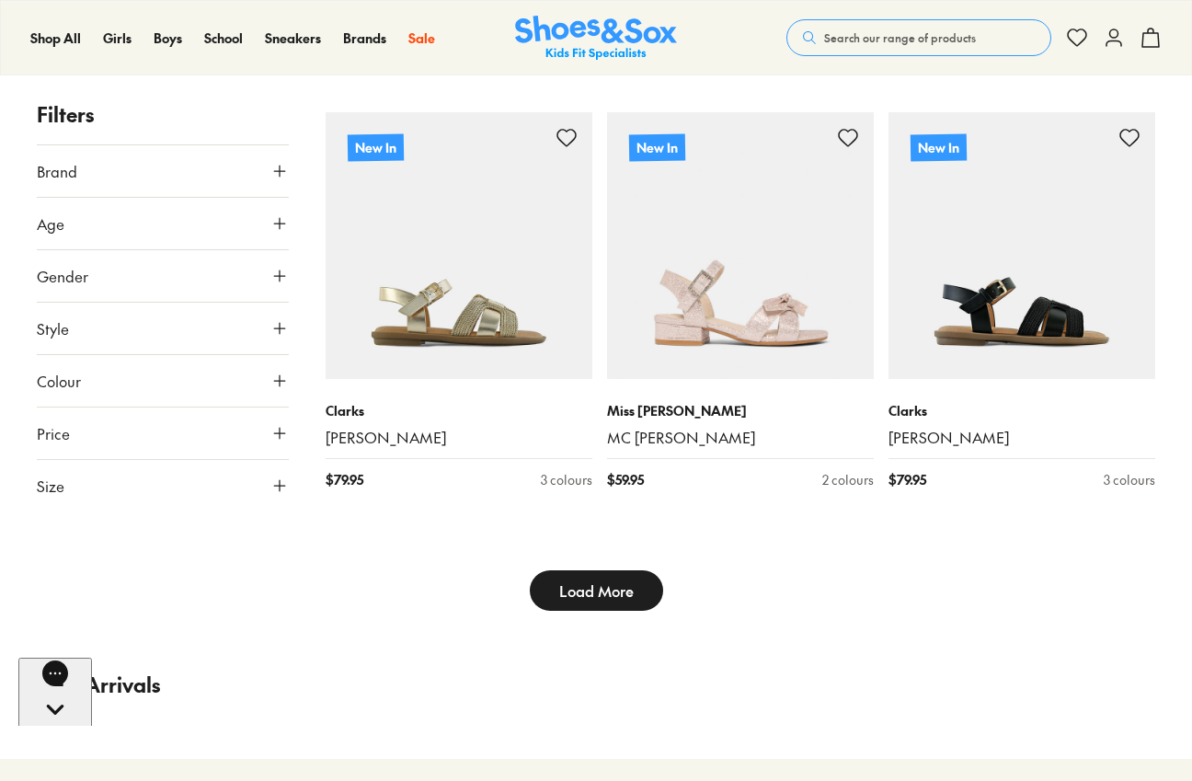
scroll to position [13363, 0]
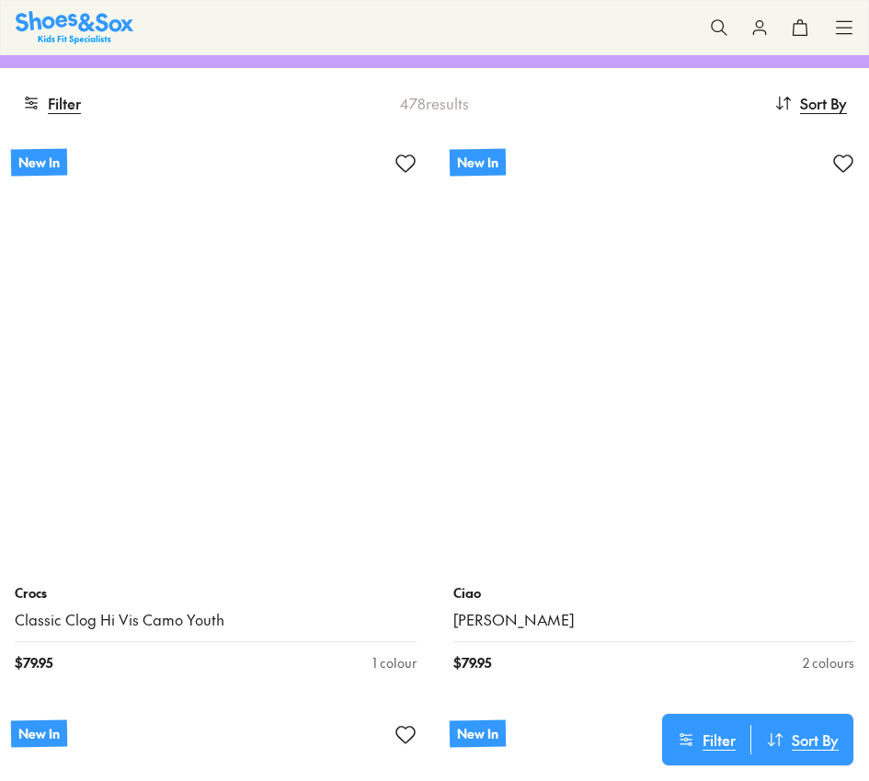
scroll to position [288, 0]
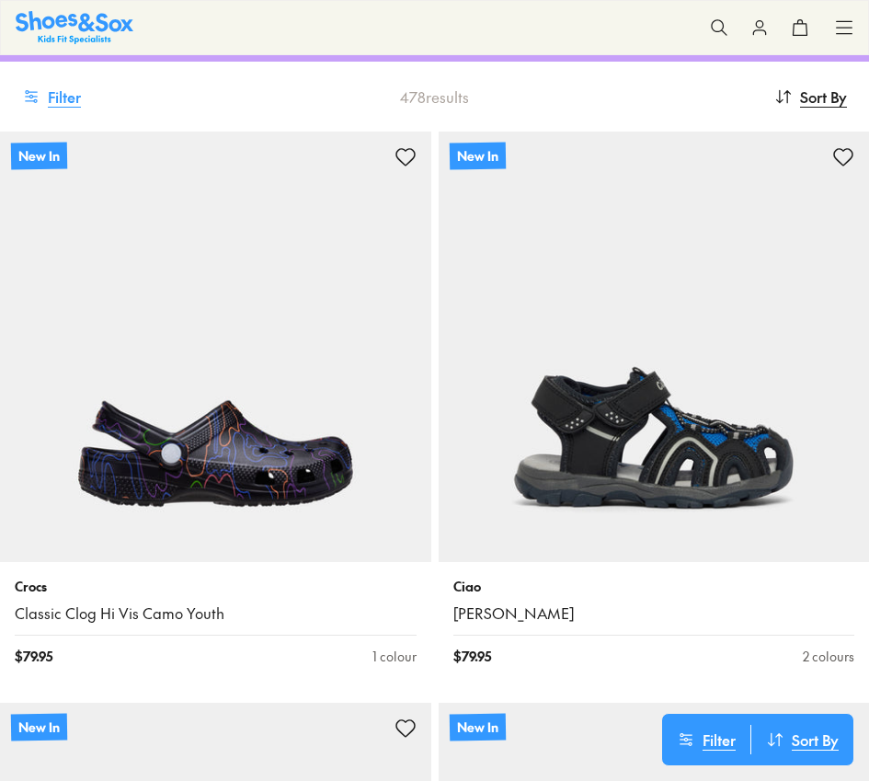
click at [66, 81] on button "Filter" at bounding box center [51, 96] width 59 height 40
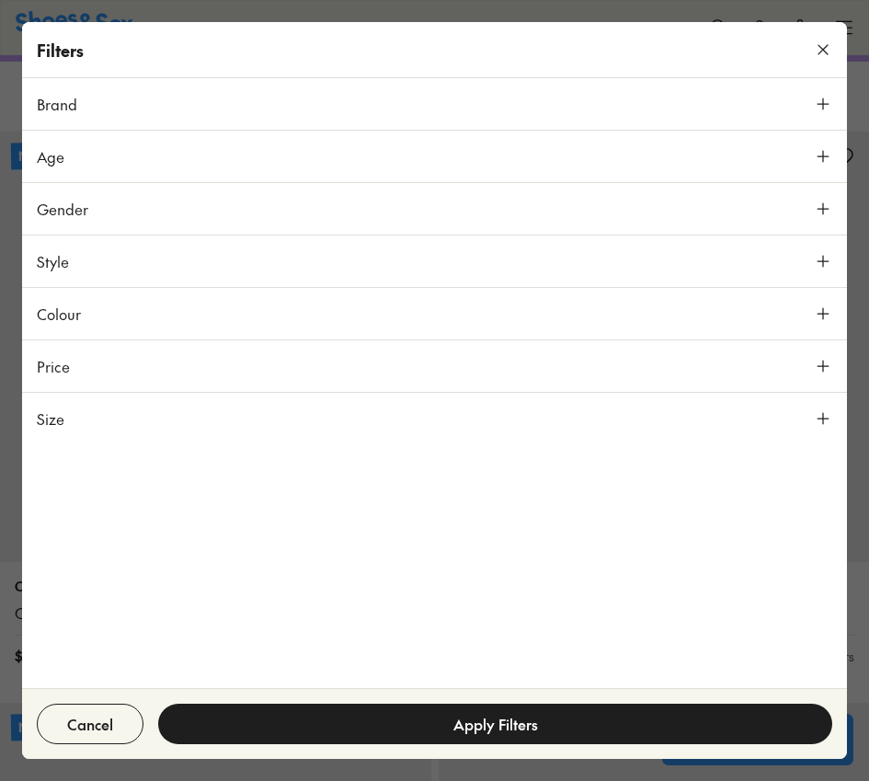
click at [66, 417] on button "Size" at bounding box center [434, 418] width 825 height 51
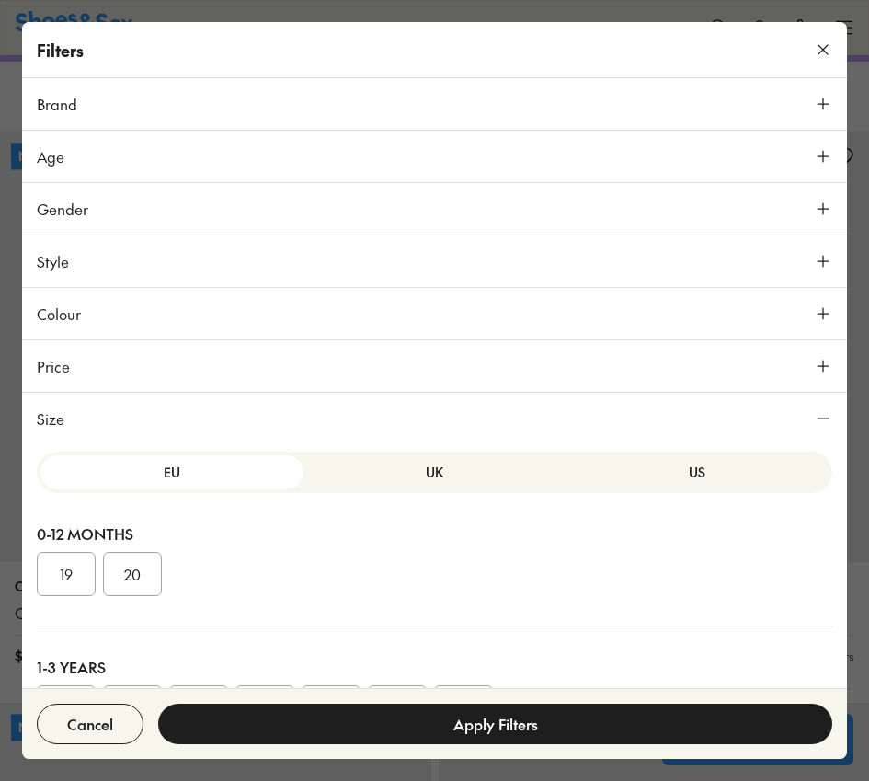
click at [694, 491] on div "EU UK US" at bounding box center [434, 471] width 795 height 41
click at [680, 475] on button "US" at bounding box center [697, 472] width 263 height 34
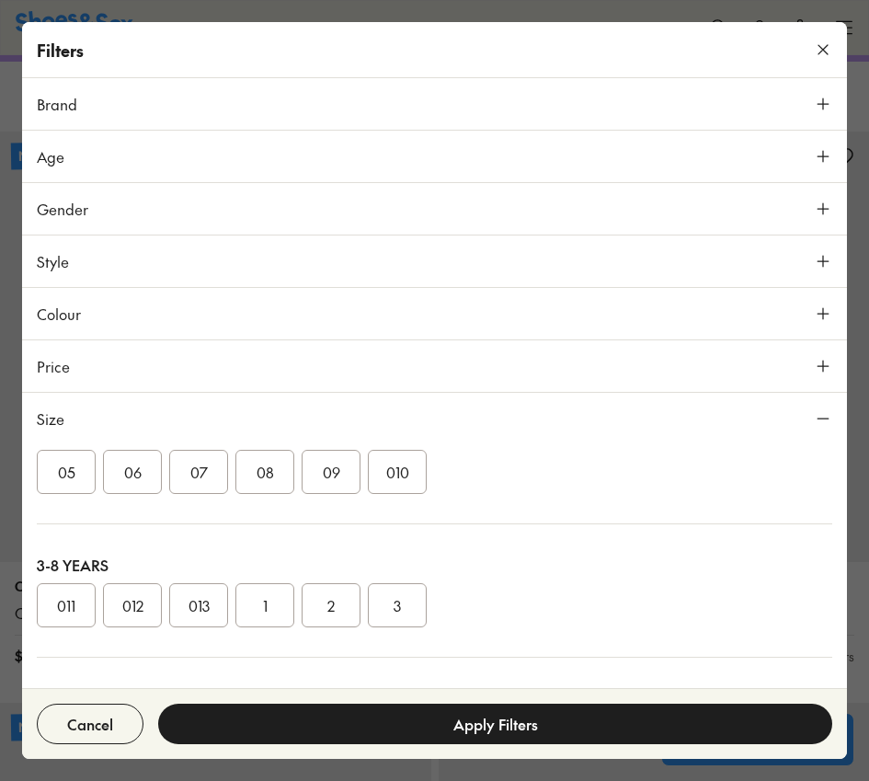
scroll to position [240, 0]
click at [338, 467] on button "09" at bounding box center [331, 467] width 59 height 44
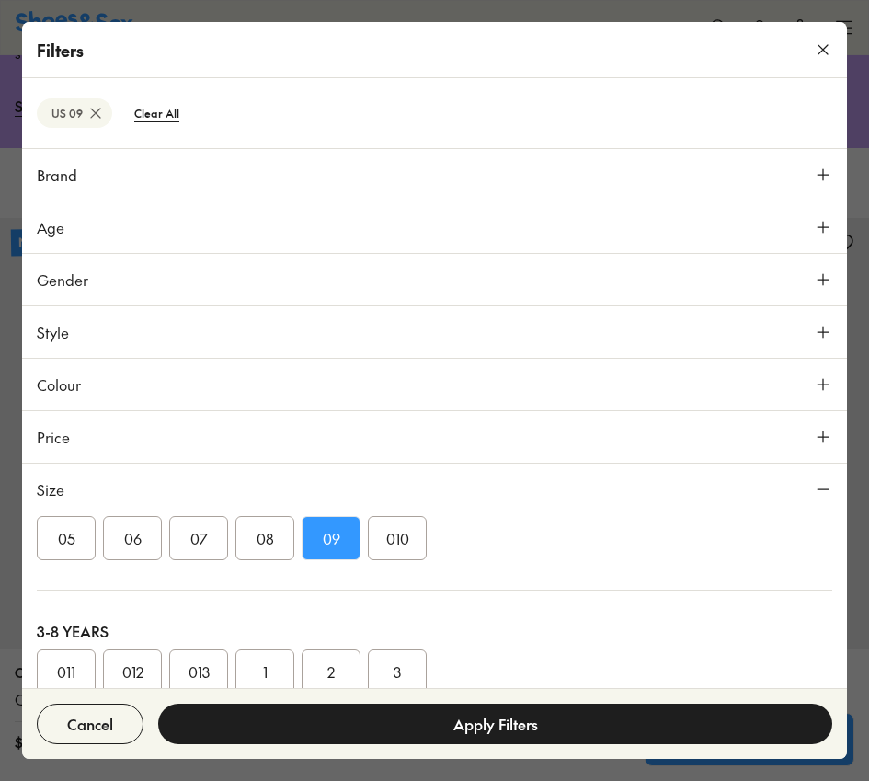
click at [391, 728] on button "Apply Filters" at bounding box center [495, 723] width 674 height 40
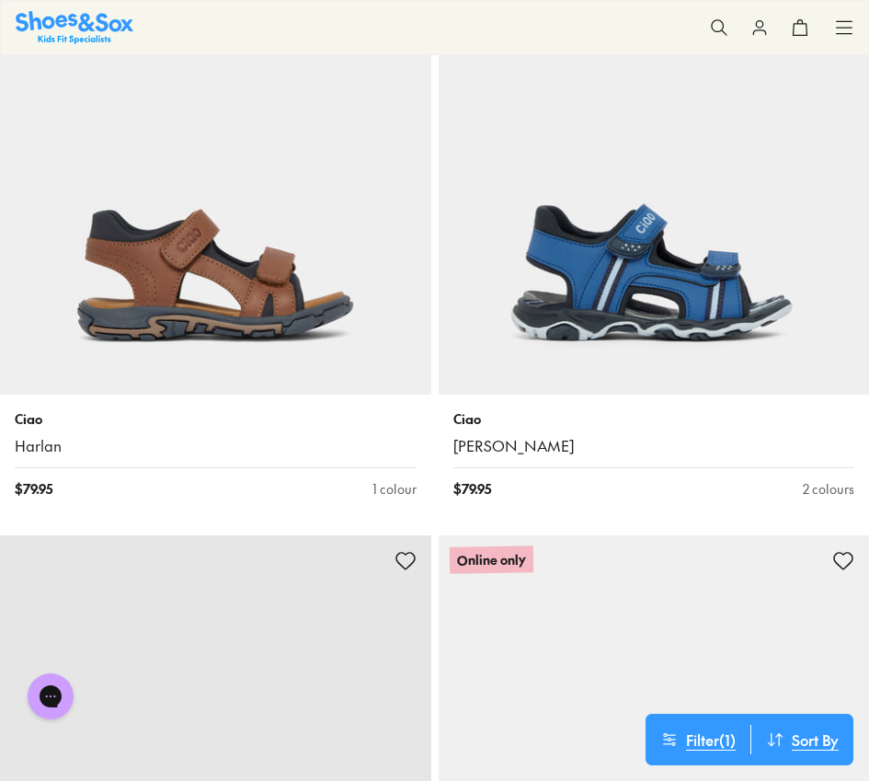
scroll to position [193, 0]
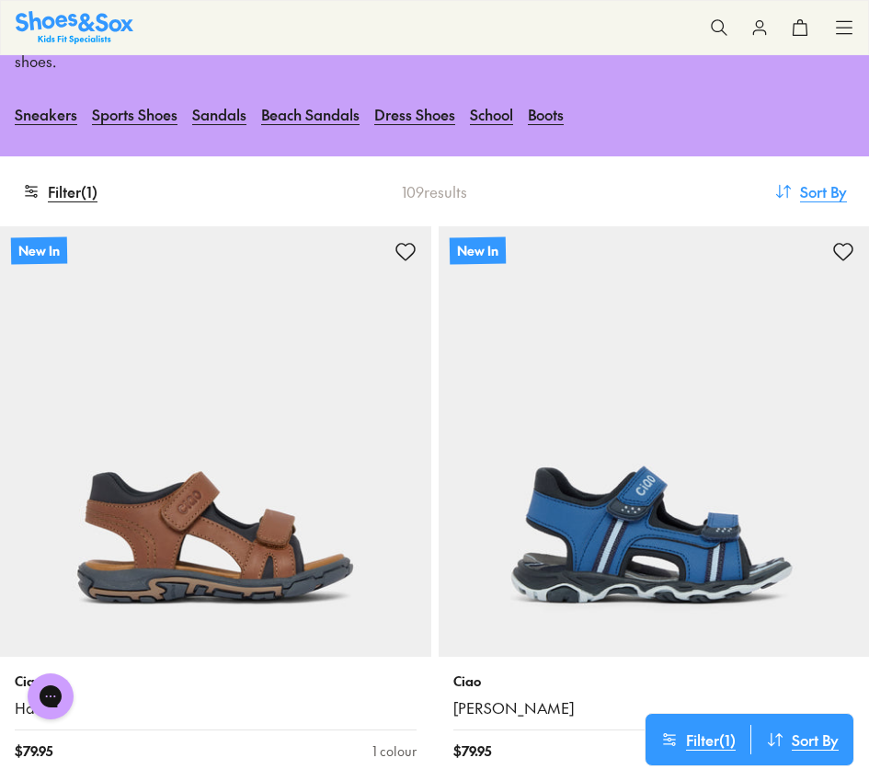
click at [826, 180] on span "Sort By" at bounding box center [823, 191] width 47 height 22
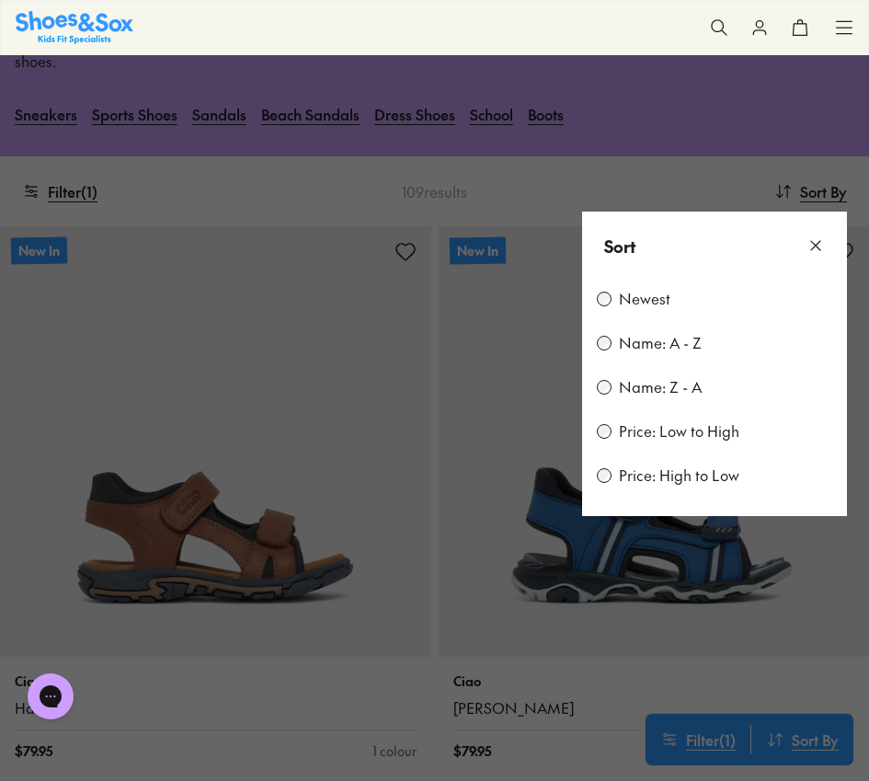
scroll to position [201, 0]
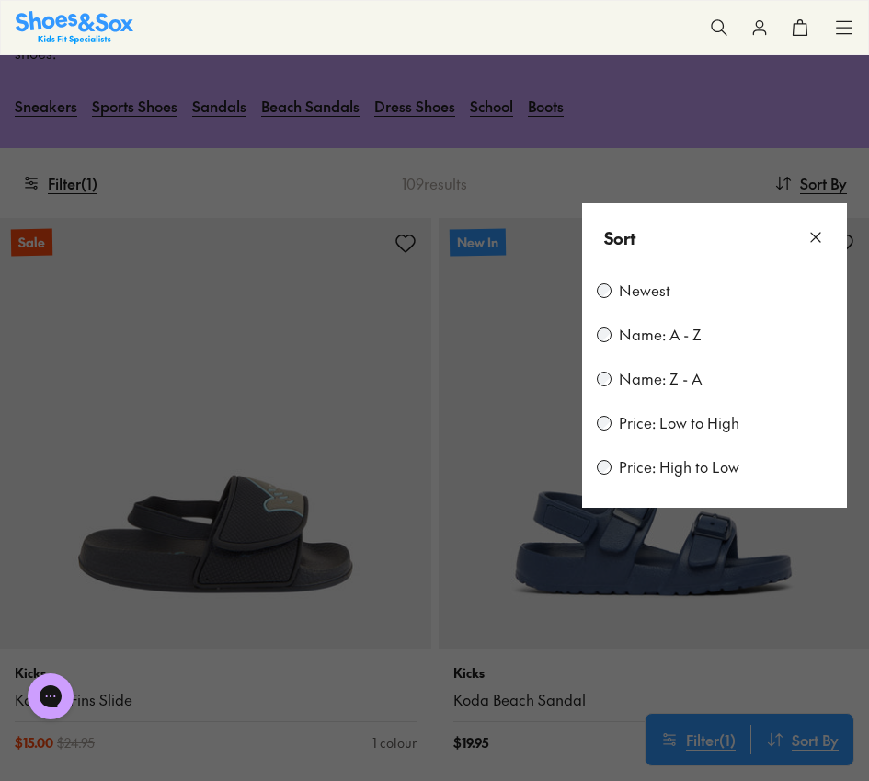
click at [825, 219] on div "Sort" at bounding box center [714, 237] width 265 height 69
click at [814, 233] on use at bounding box center [815, 237] width 9 height 9
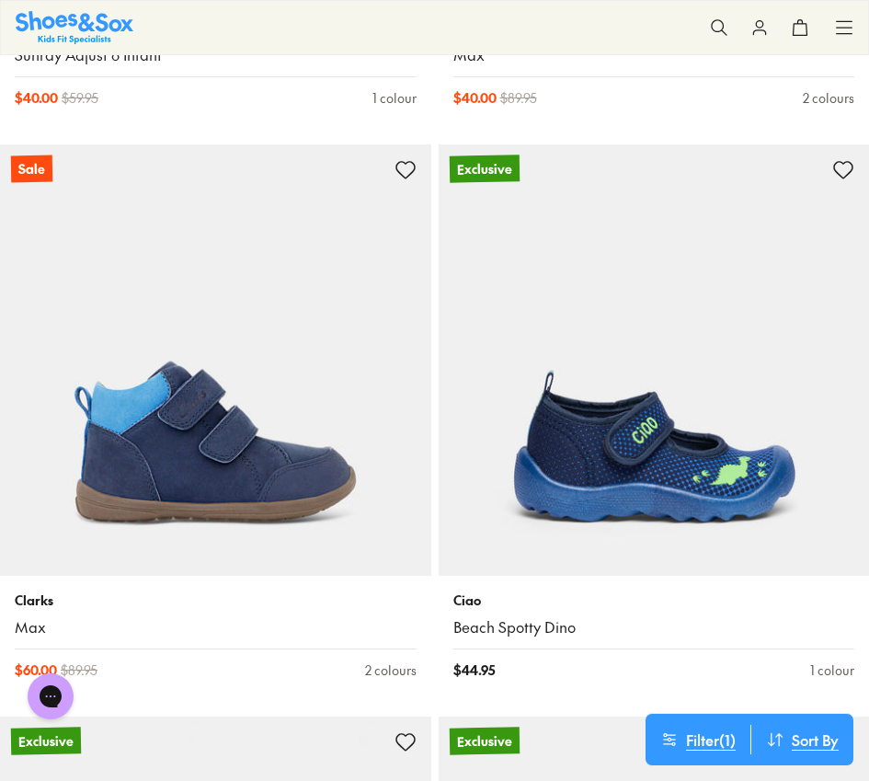
scroll to position [4876, 0]
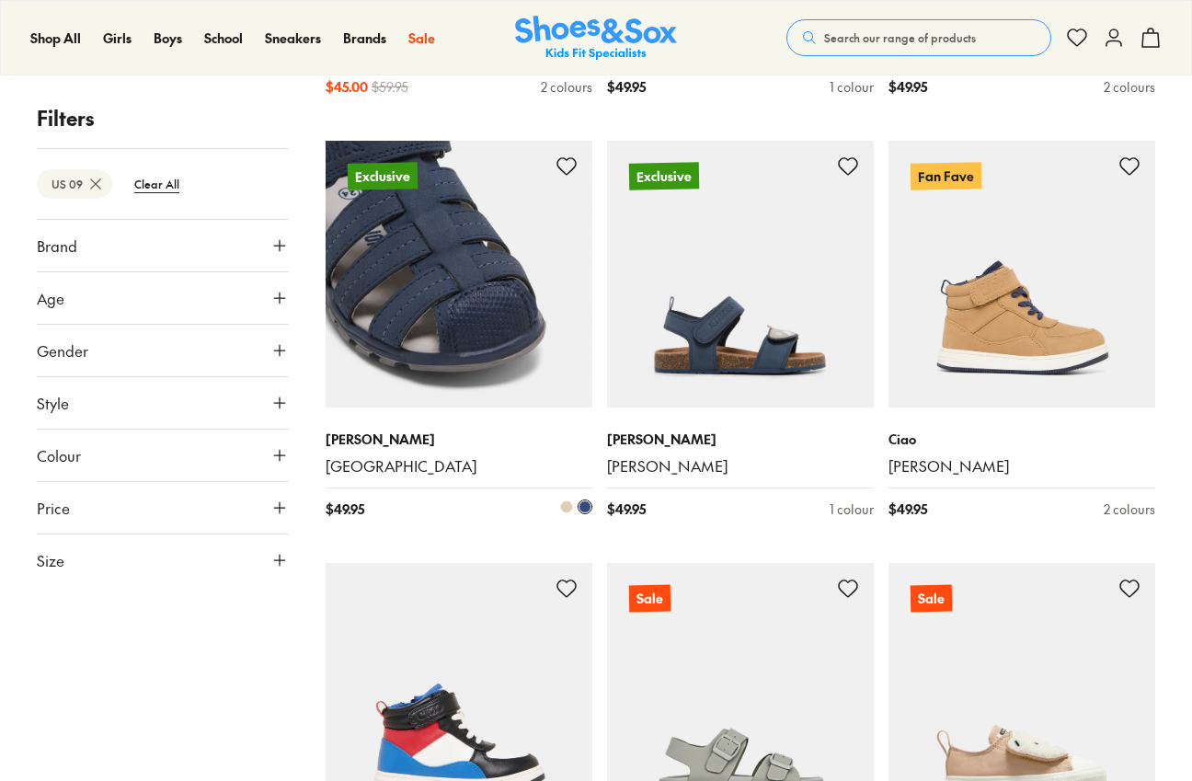
scroll to position [3657, 0]
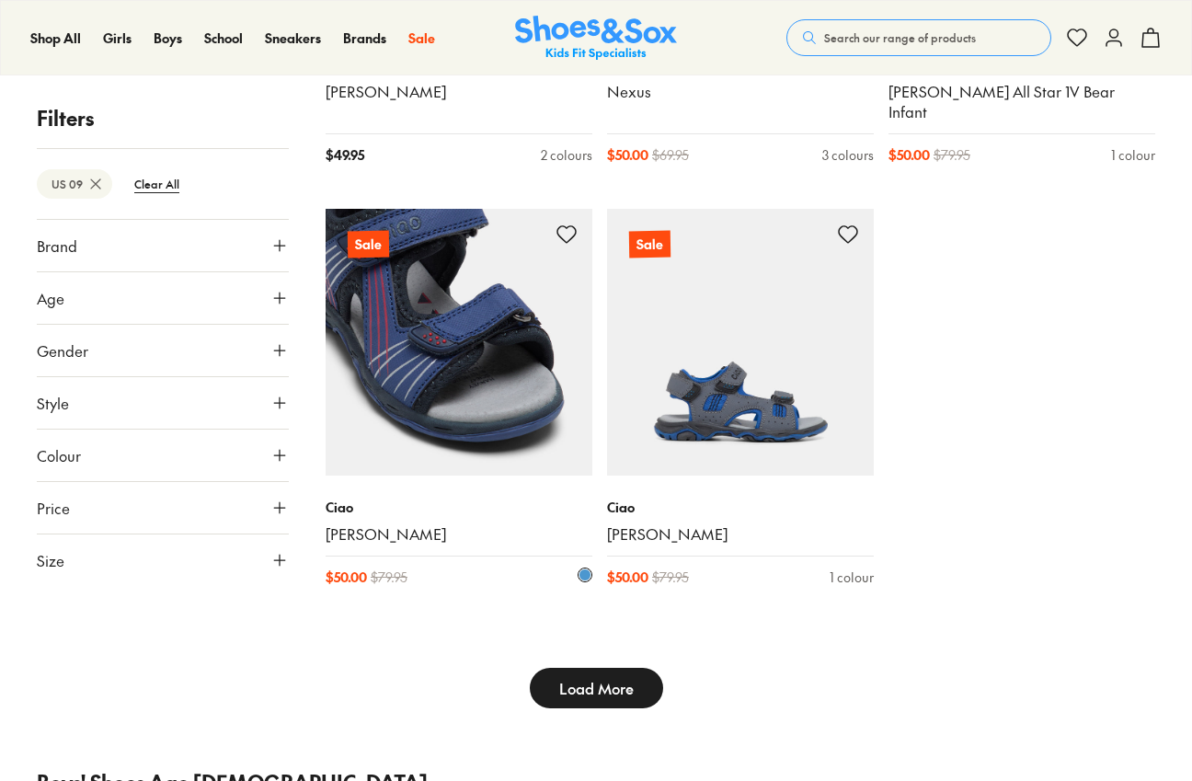
scroll to position [4459, 0]
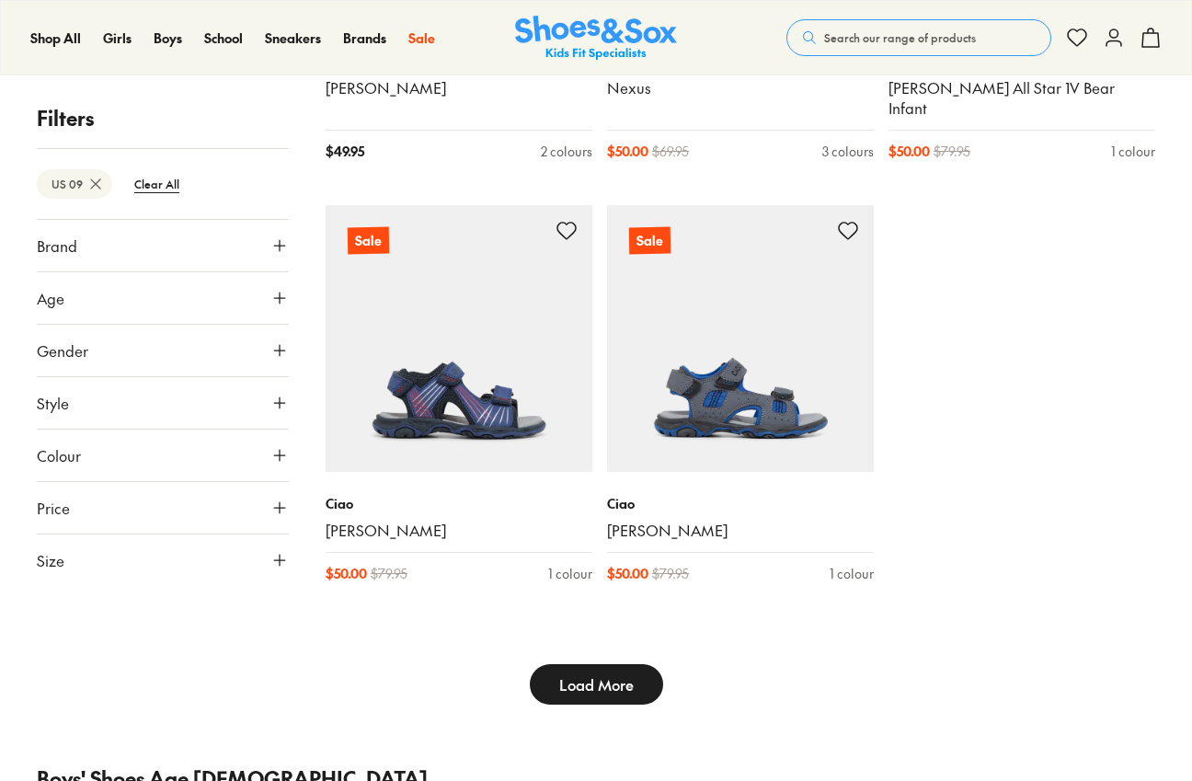
click at [589, 664] on button "Load More" at bounding box center [596, 684] width 133 height 40
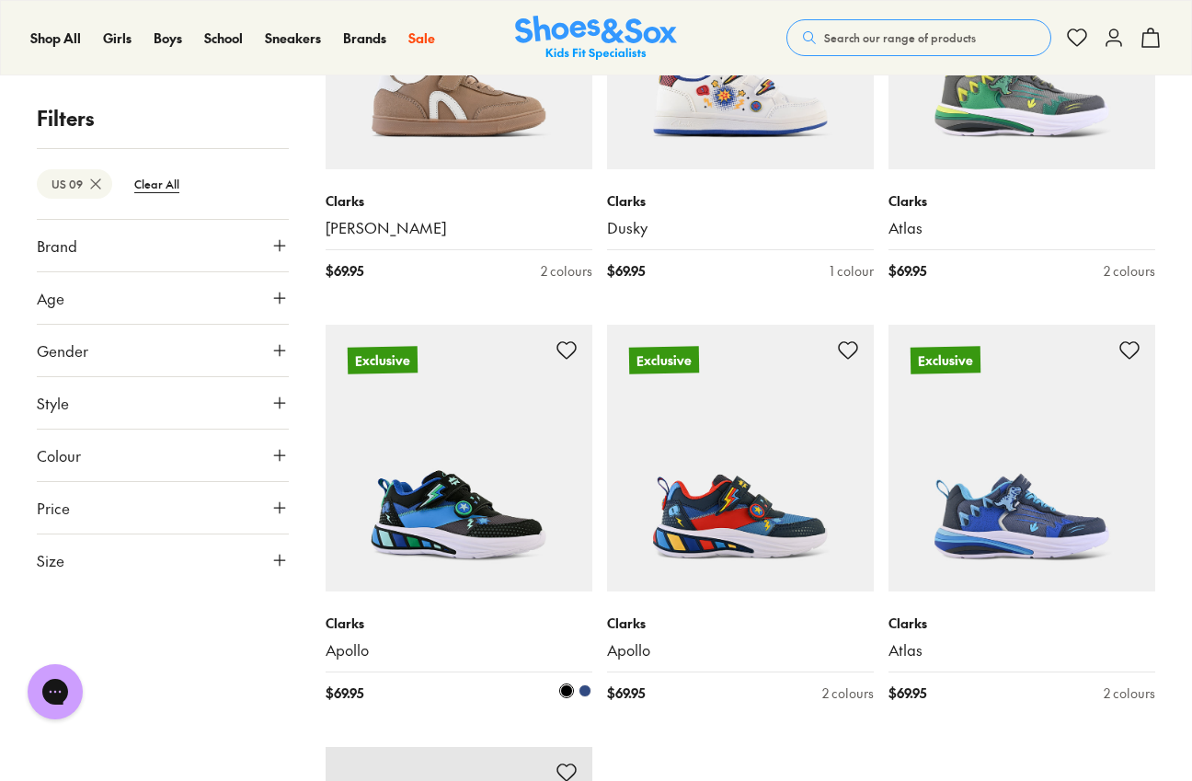
scroll to position [8568, 0]
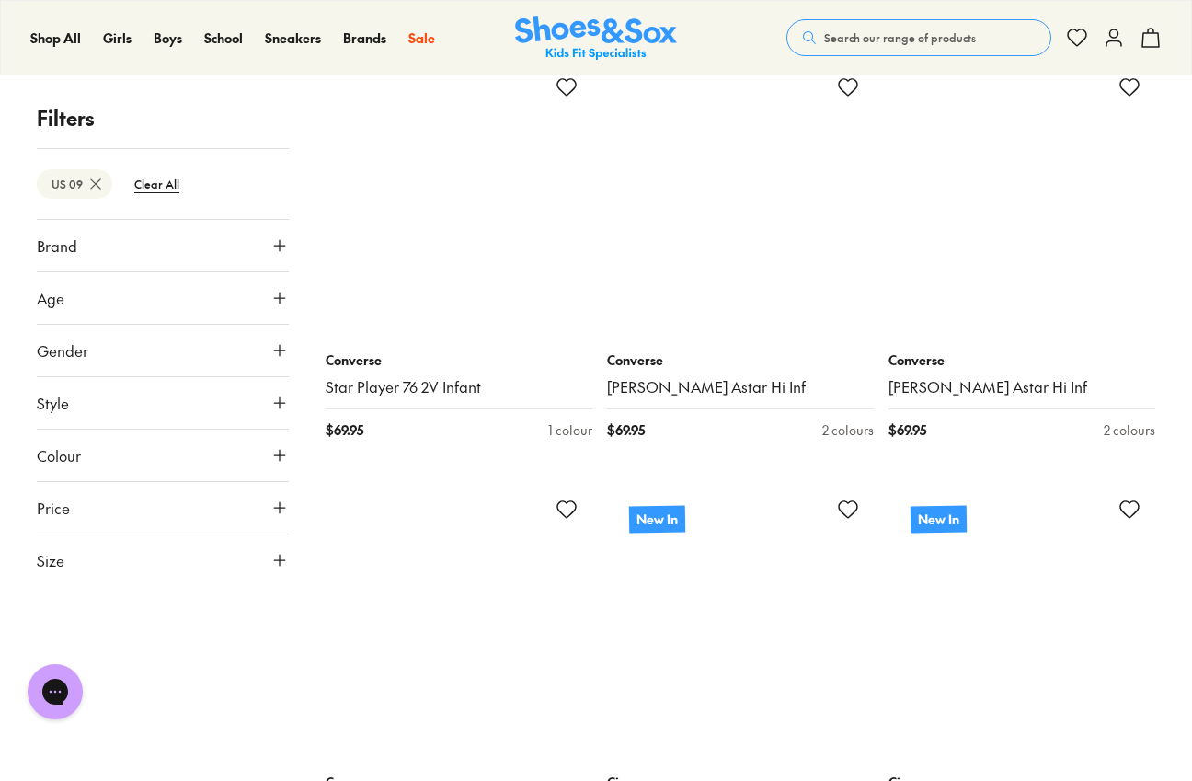
scroll to position [10187, 0]
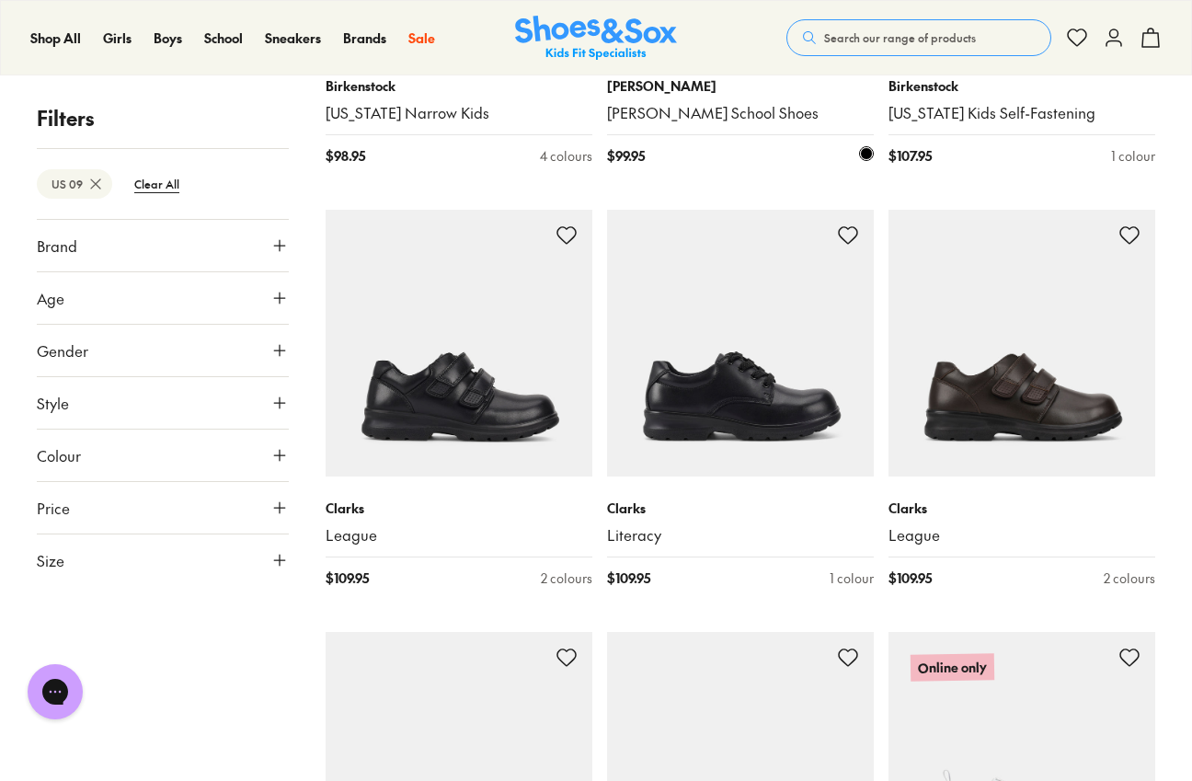
scroll to position [14292, 0]
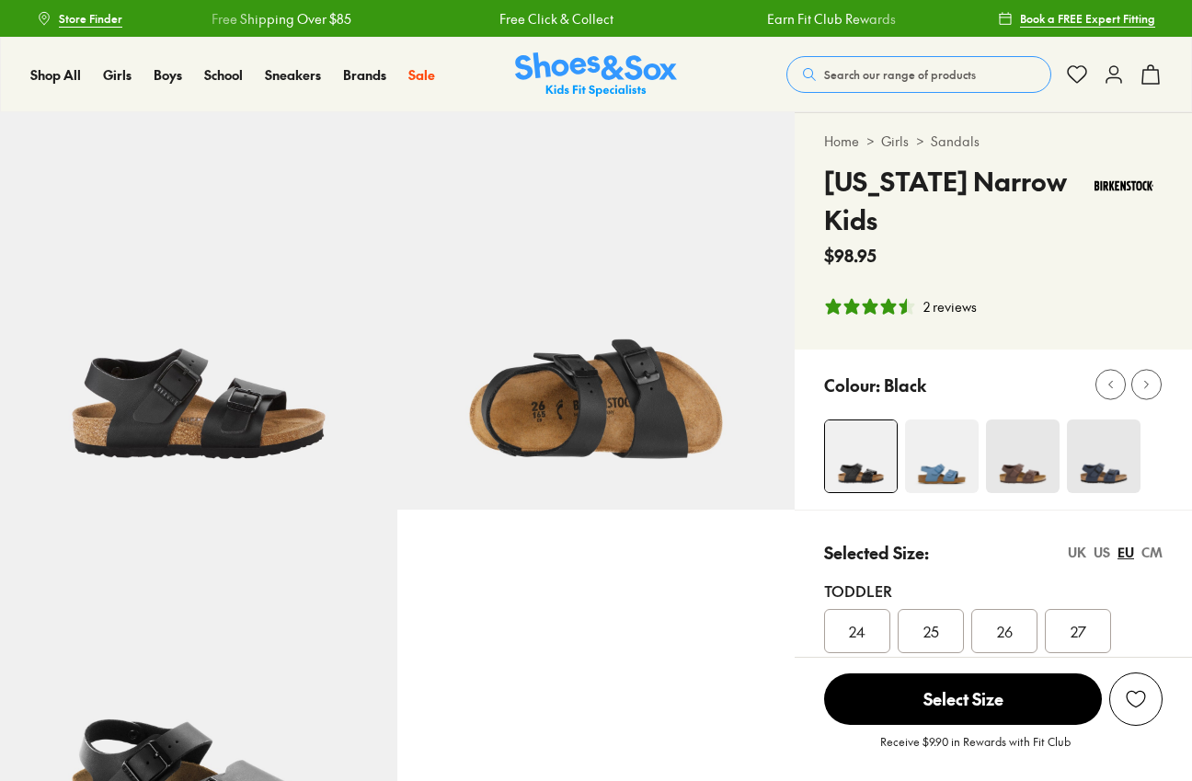
select select "*"
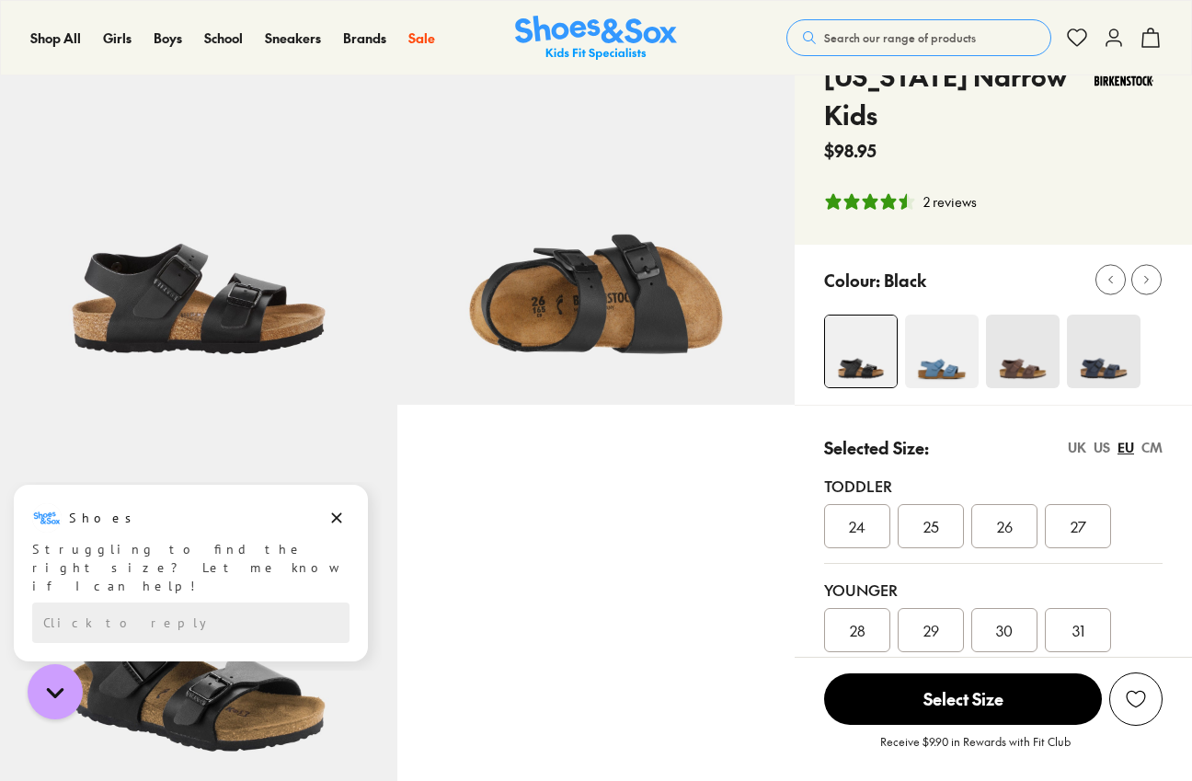
scroll to position [108, 0]
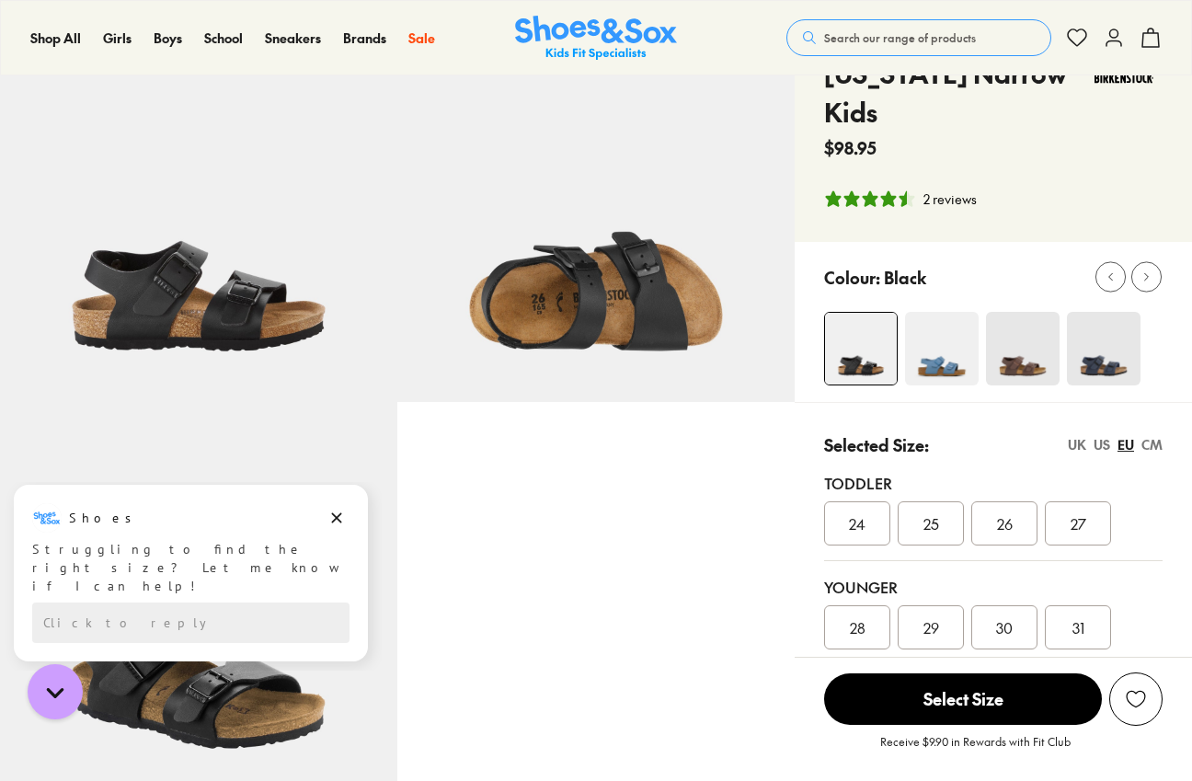
click at [1051, 358] on img at bounding box center [1023, 349] width 74 height 74
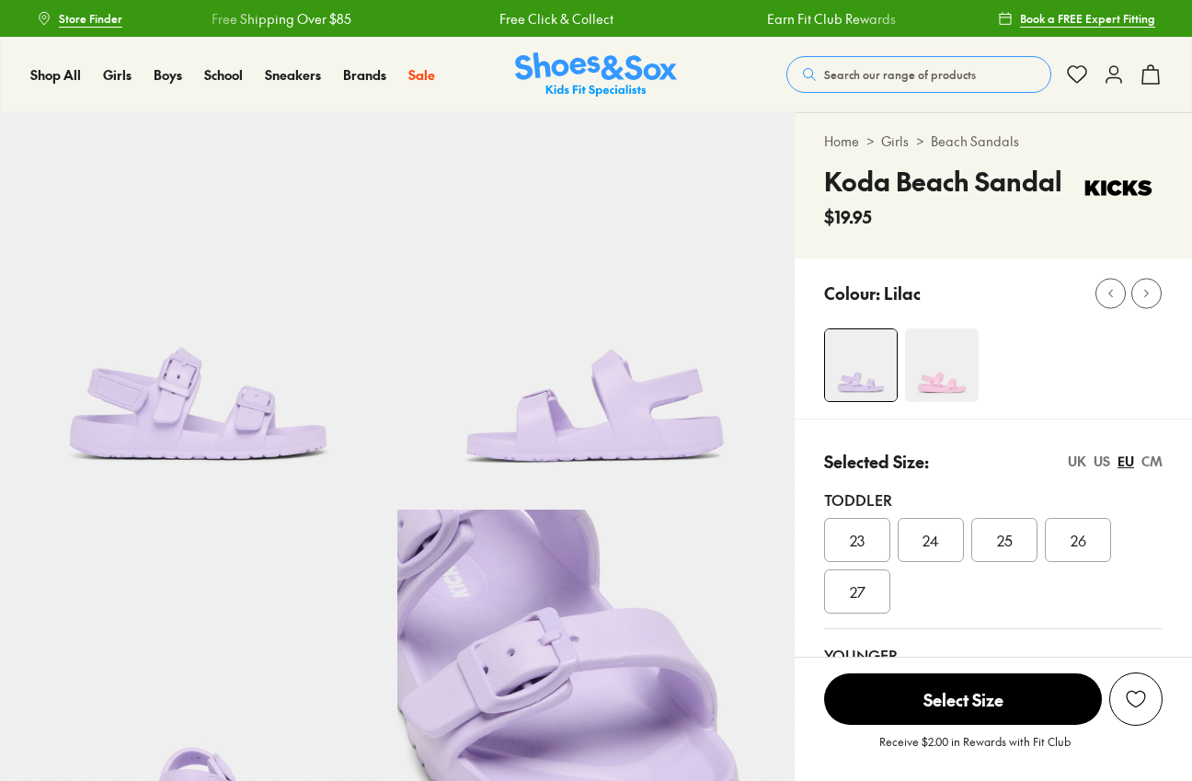
select select "*"
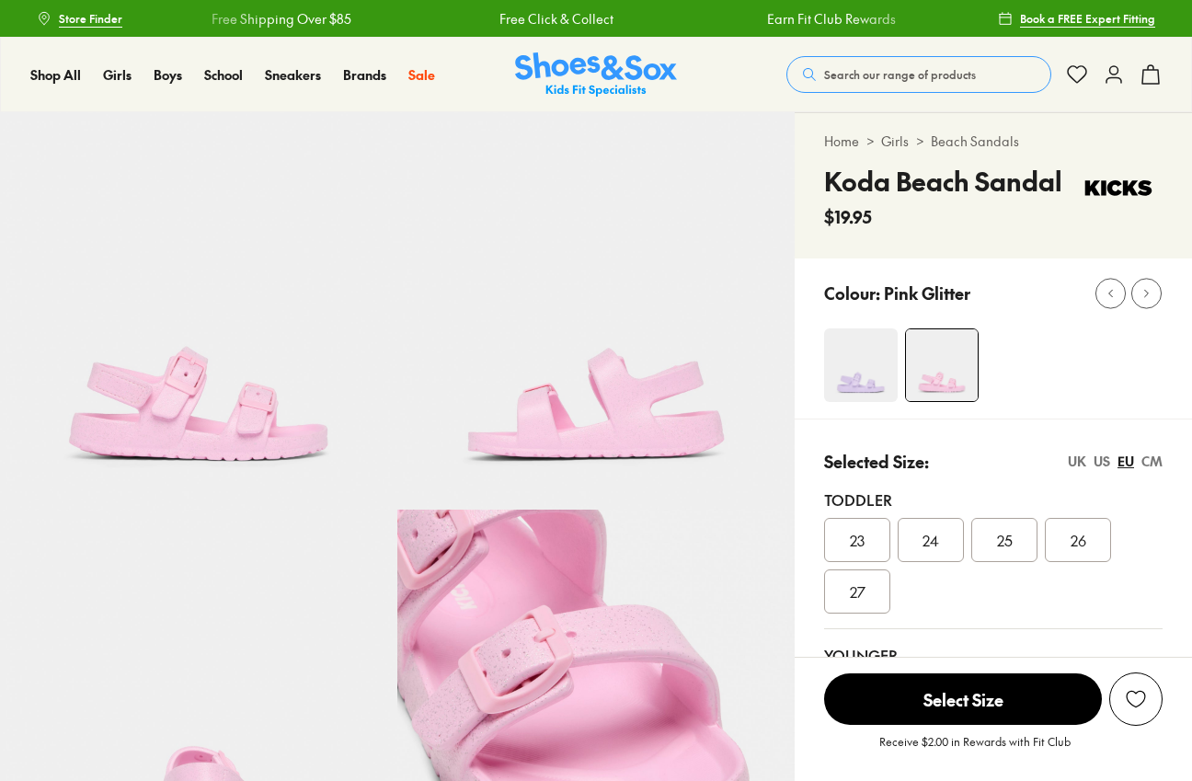
select select "*"
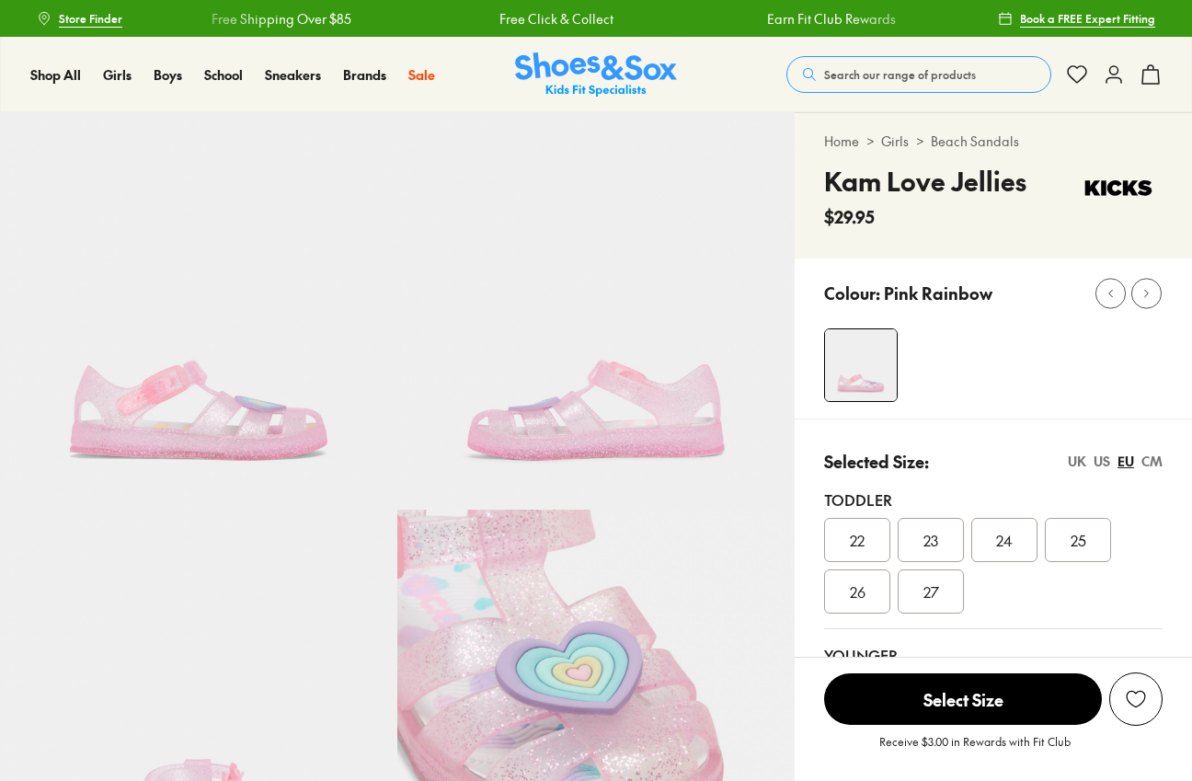
select select "*"
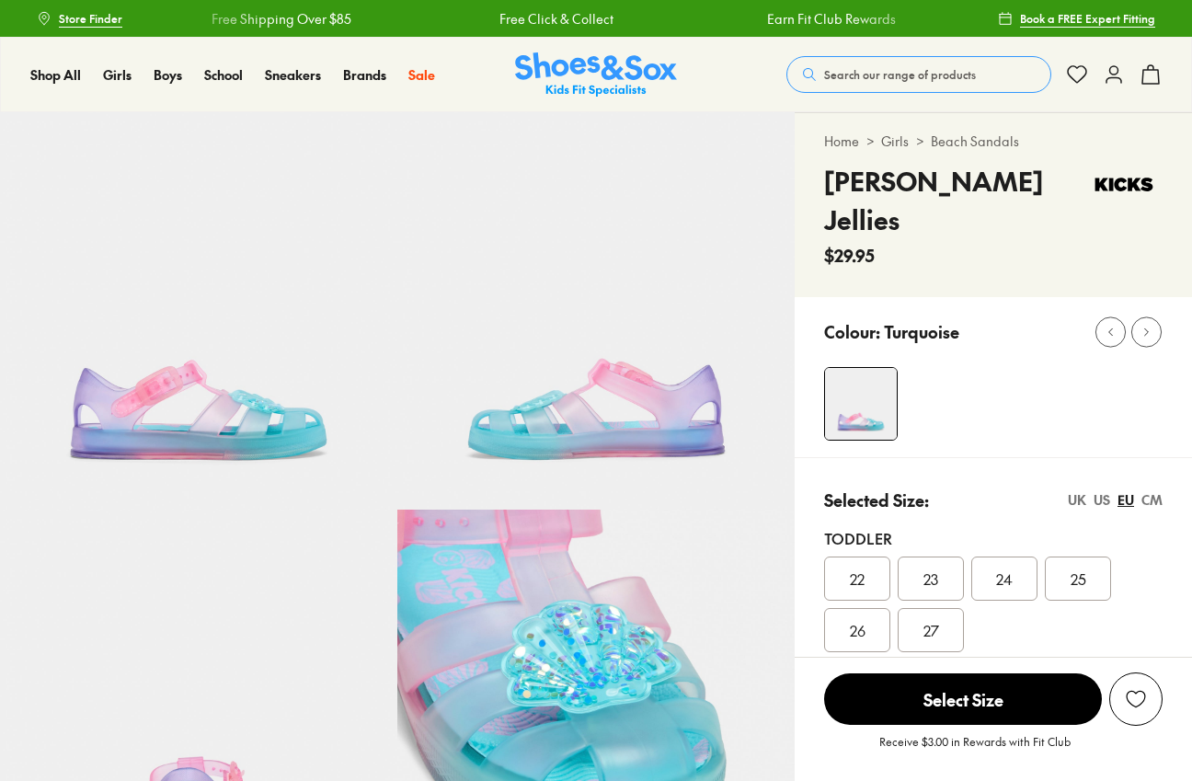
select select "*"
